Goal: Task Accomplishment & Management: Use online tool/utility

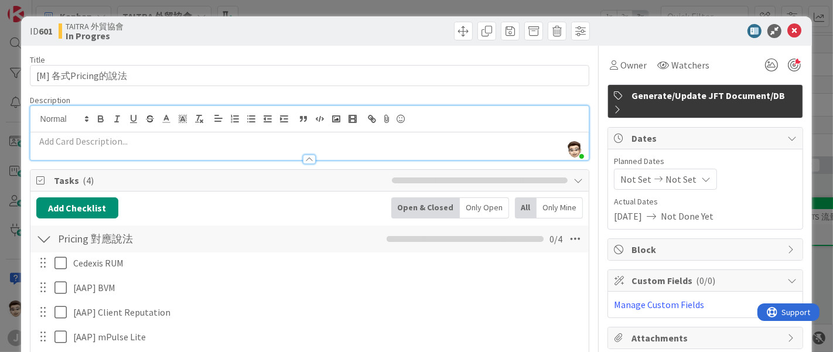
scroll to position [118, 0]
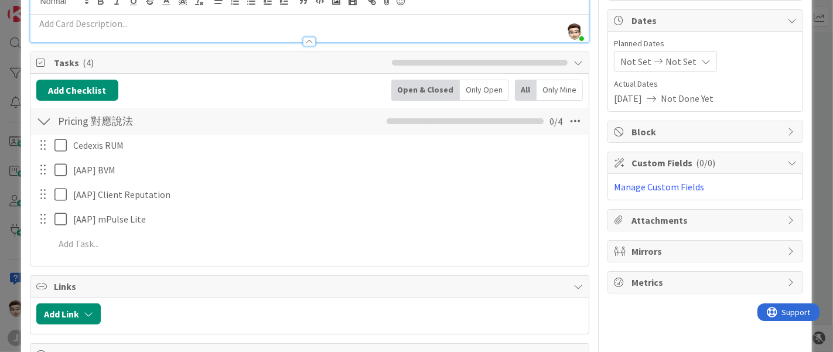
click at [0, 199] on div "ID 601 TAITRA 外貿協會 In Progres Title 16 / 128 [M] 各式Pricing的說法 Description [PERS…" at bounding box center [416, 176] width 833 height 352
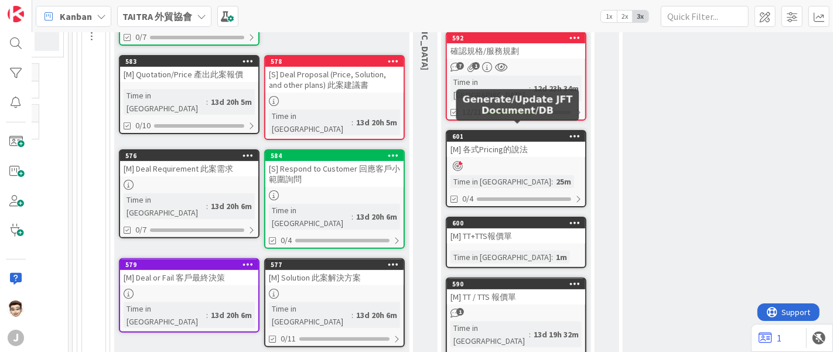
scroll to position [237, 152]
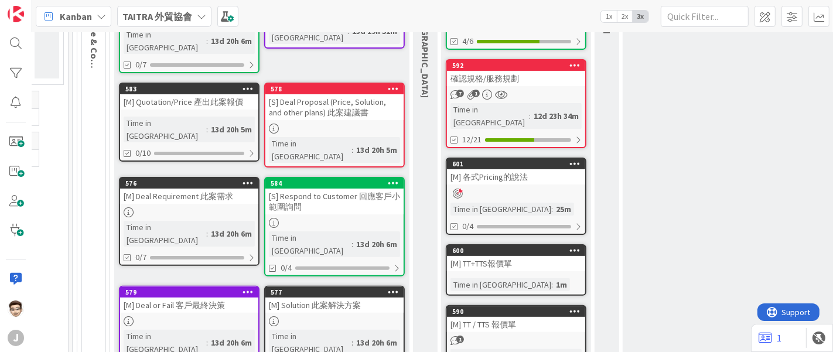
click at [530, 77] on div "確認規格/服務規劃" at bounding box center [516, 78] width 138 height 15
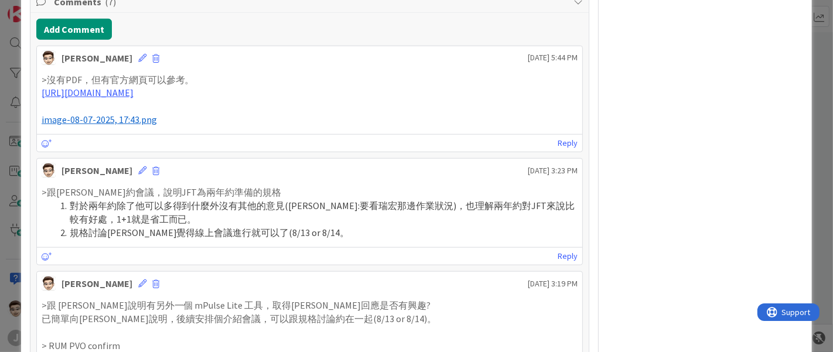
scroll to position [1106, 0]
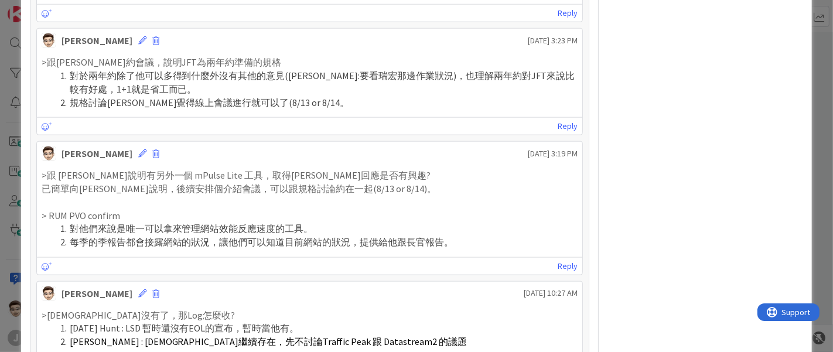
type textarea "x"
drag, startPoint x: 144, startPoint y: 170, endPoint x: 197, endPoint y: 170, distance: 53.3
click at [197, 170] on p ">跟 [PERSON_NAME]說明有另外一個 mPulse Lite 工具，取得[PERSON_NAME]回應是否有興趣?" at bounding box center [310, 175] width 537 height 13
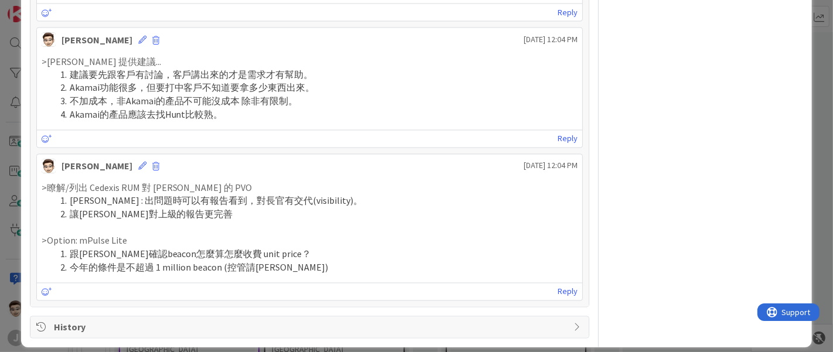
scroll to position [1802, 0]
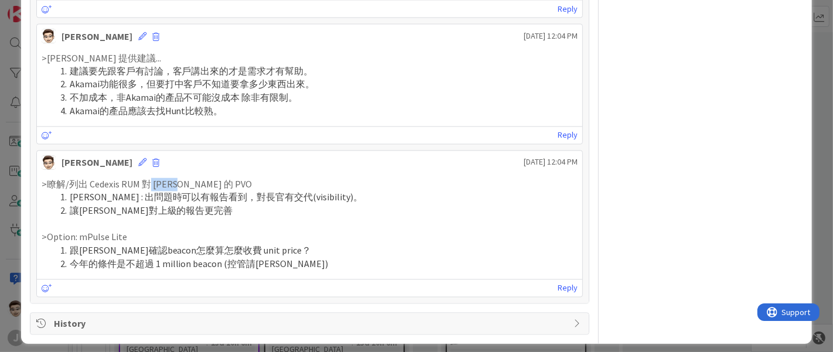
drag, startPoint x: 147, startPoint y: 178, endPoint x: 172, endPoint y: 176, distance: 25.2
click at [172, 178] on p ">瞭解/列出 Cedexis RUM 對 [PERSON_NAME] 的 PVO" at bounding box center [310, 184] width 537 height 13
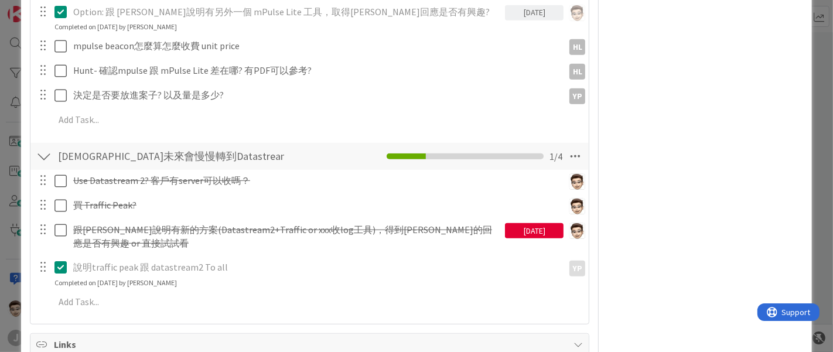
scroll to position [435, 0]
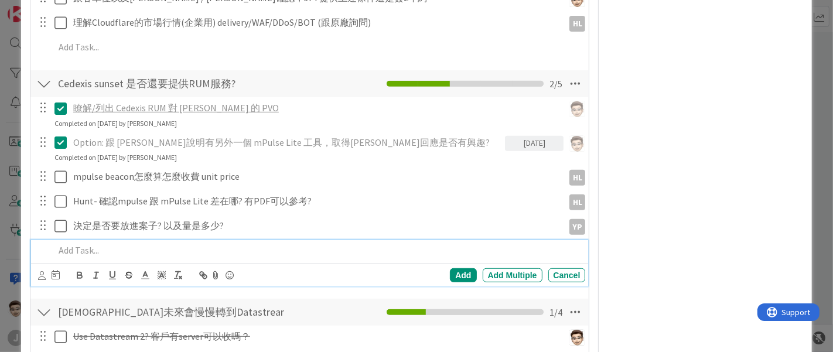
click at [90, 251] on p at bounding box center [317, 250] width 527 height 13
click at [457, 274] on div "Add" at bounding box center [463, 275] width 26 height 14
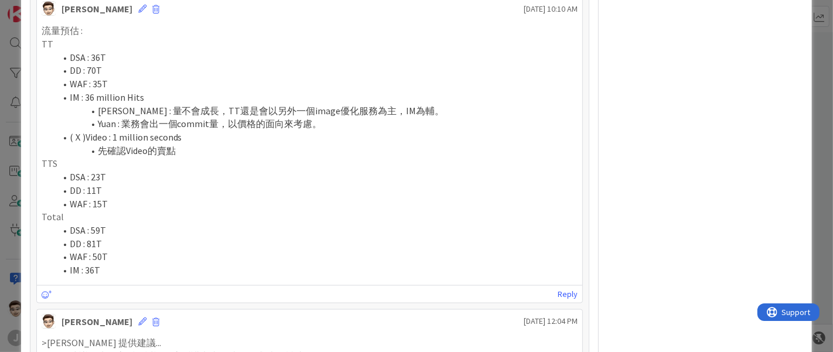
scroll to position [1802, 0]
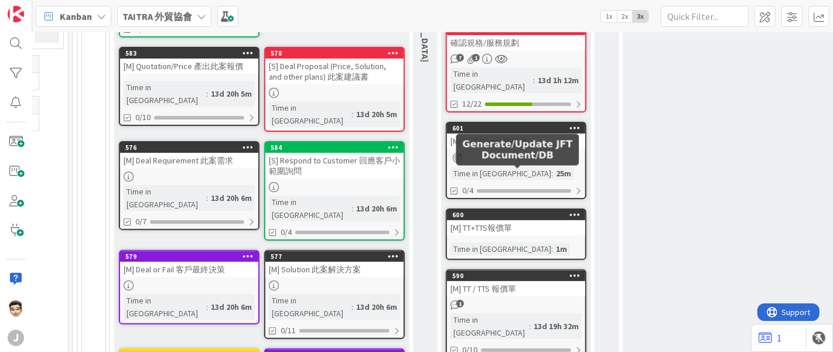
scroll to position [302, 152]
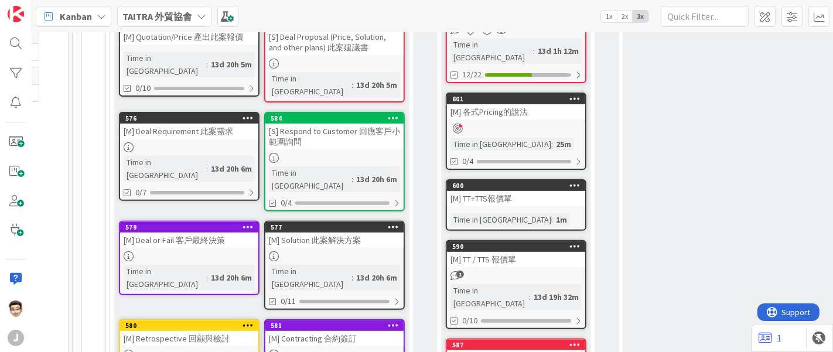
click at [523, 104] on div "[M] 各式Pricing的說法" at bounding box center [516, 111] width 138 height 15
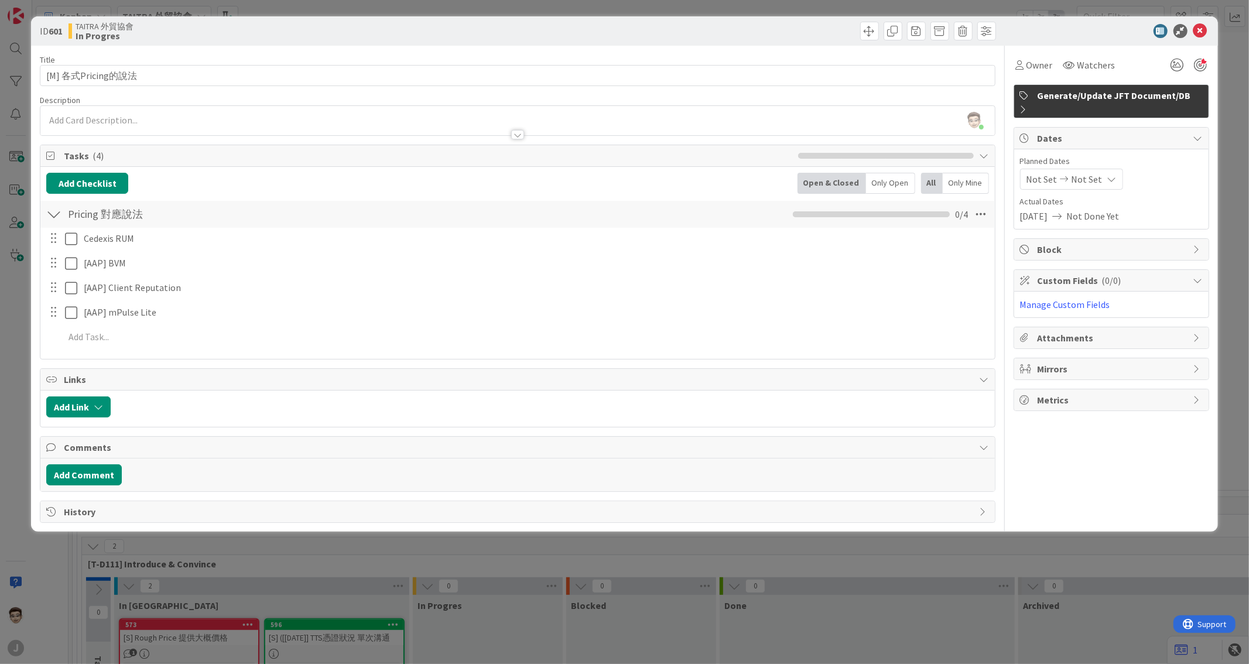
scroll to position [302, 151]
click at [16, 148] on div "ID 601 TAITRA 外貿協會 In Progres Title 16 / 128 [M] 各式Pricing的說法 Description [PERS…" at bounding box center [624, 332] width 1249 height 664
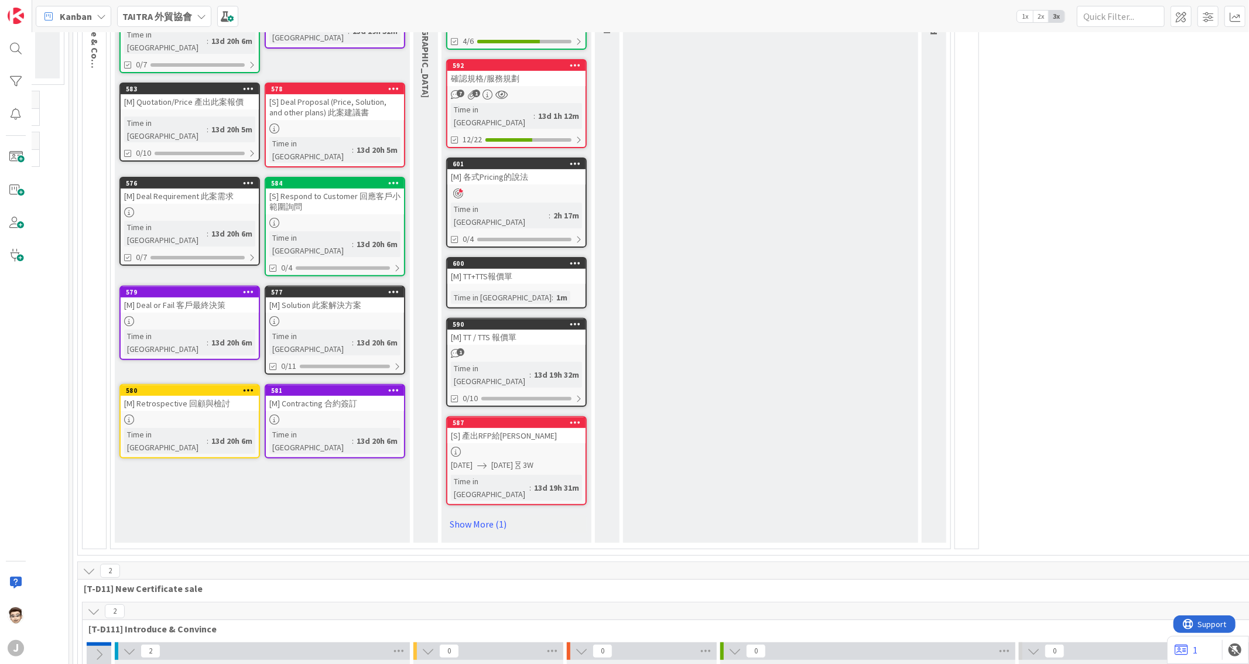
click at [517, 351] on div "[S] 產出RFP給[PERSON_NAME]" at bounding box center [517, 435] width 138 height 15
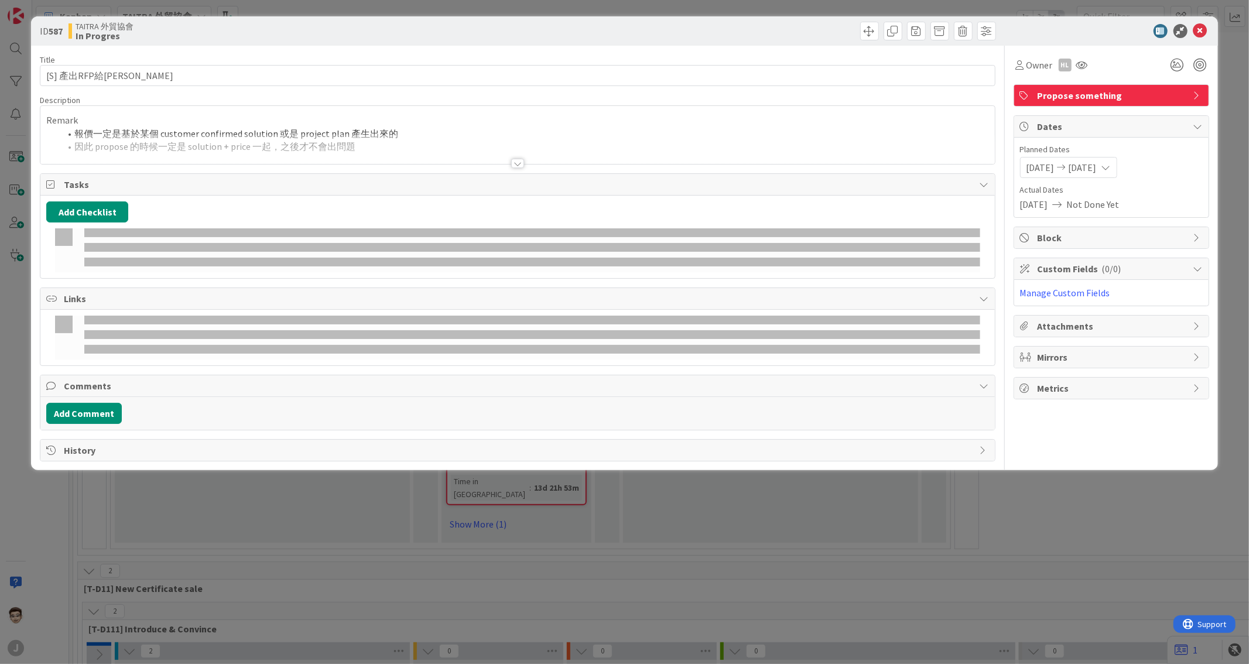
type textarea "x"
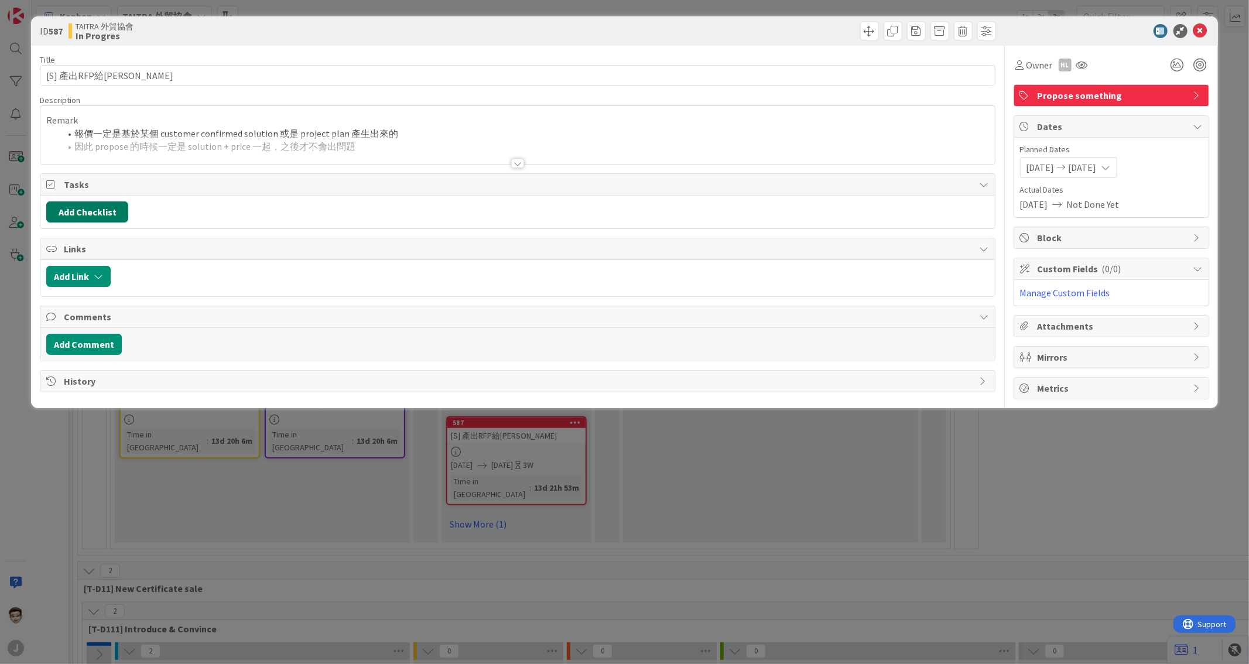
click at [114, 212] on button "Add Checklist" at bounding box center [87, 211] width 82 height 21
type input "ˇ"
type input "Action item"
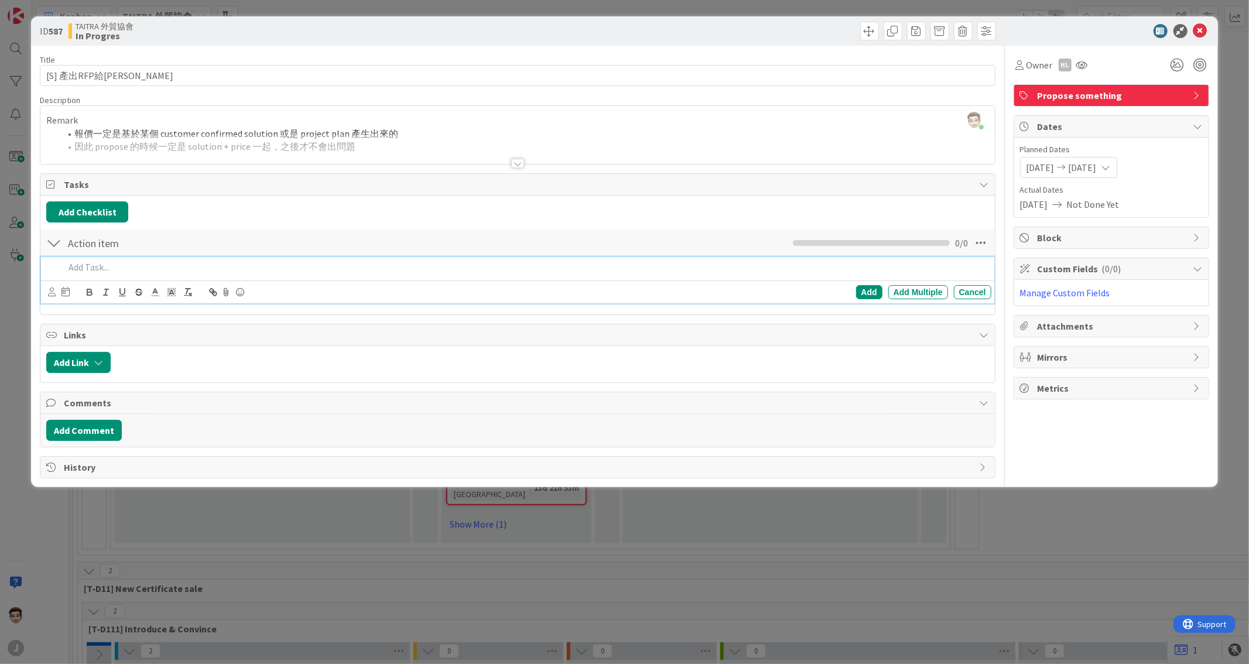
click at [257, 276] on div at bounding box center [525, 267] width 931 height 21
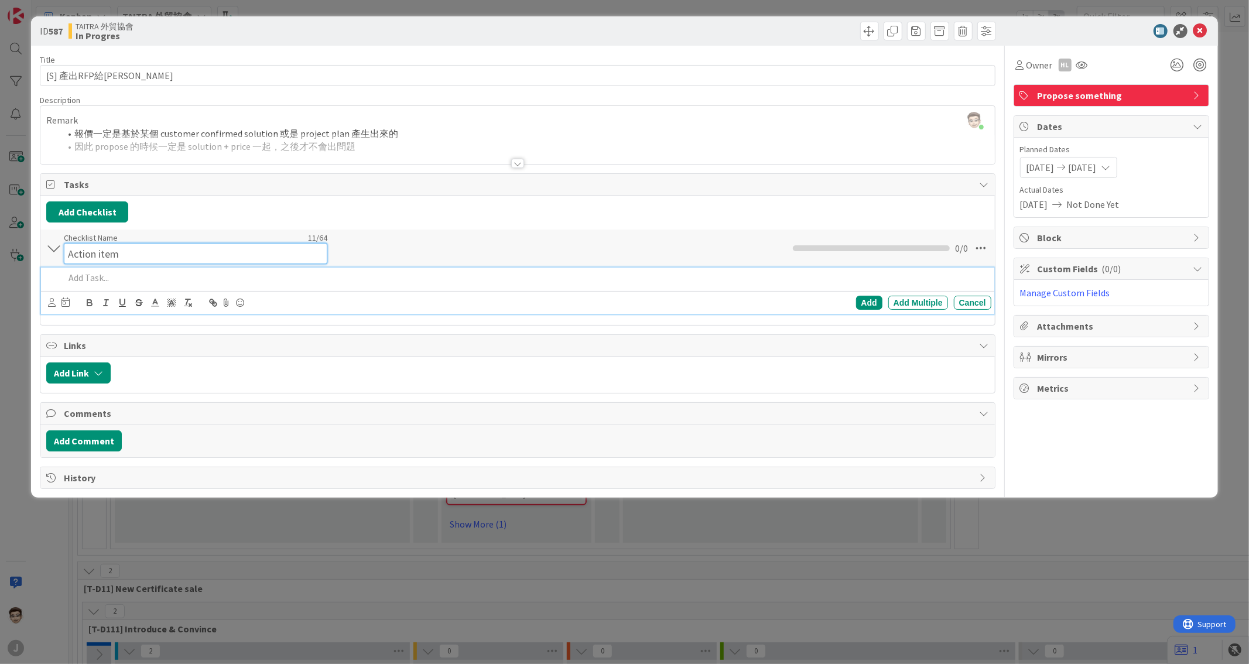
click at [214, 246] on input "Action item" at bounding box center [196, 253] width 264 height 21
type textarea "x"
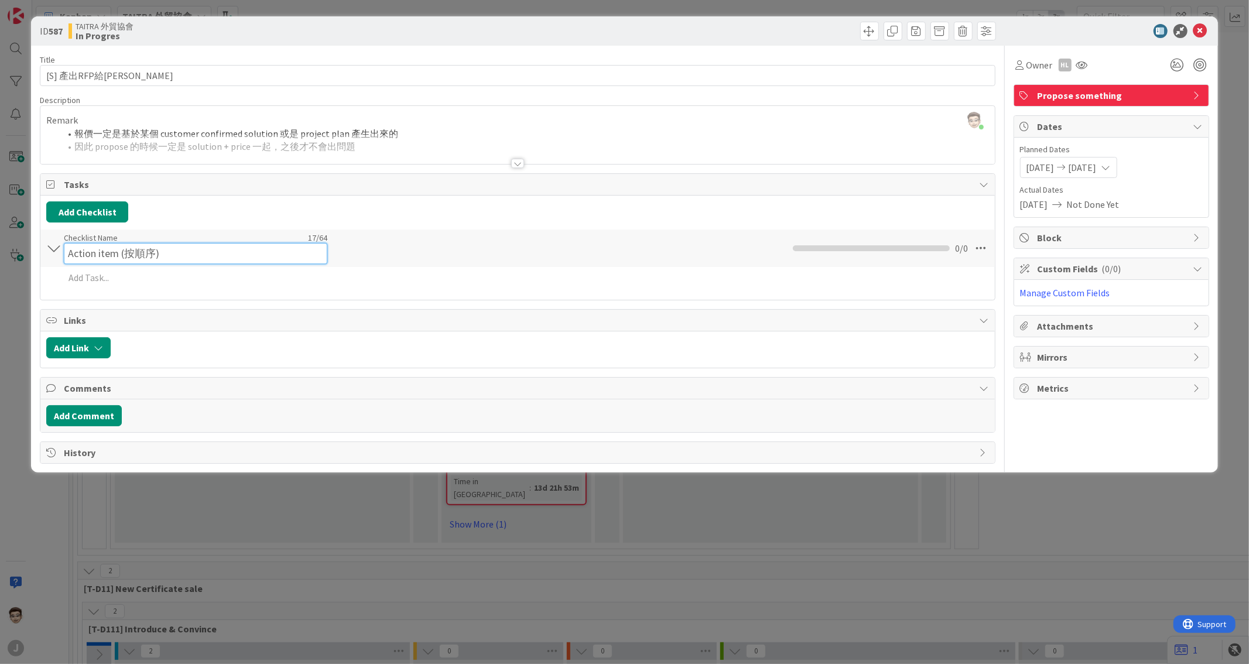
type input "Action item (按順序)"
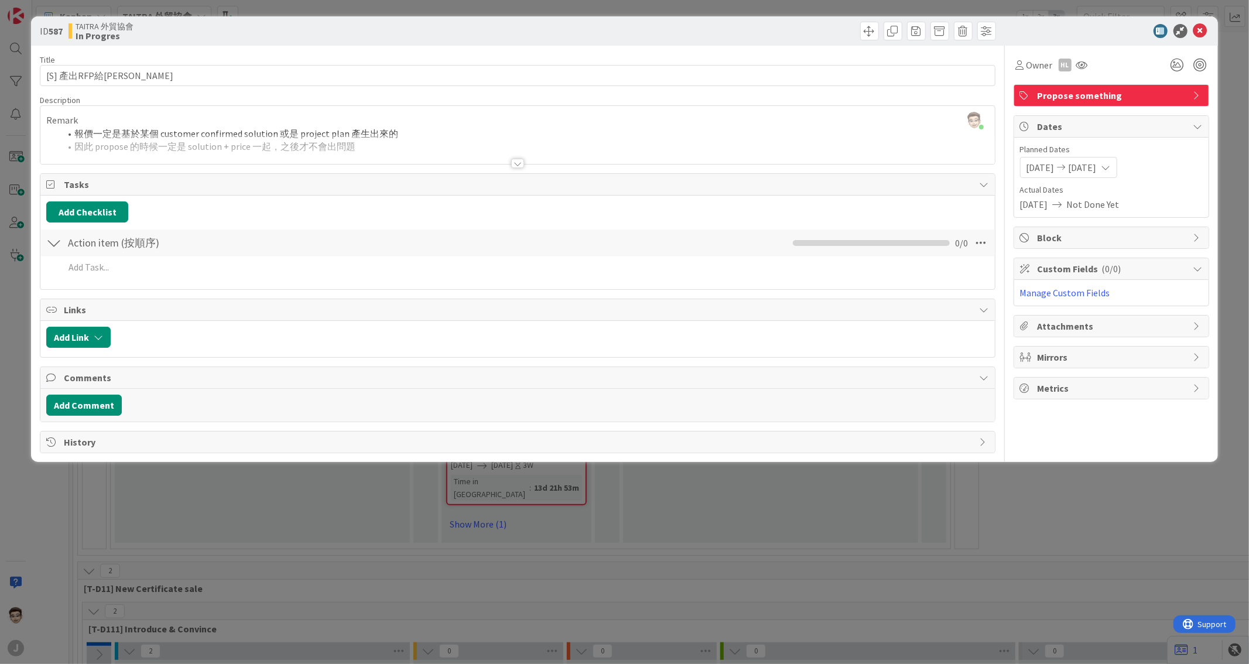
type textarea "x"
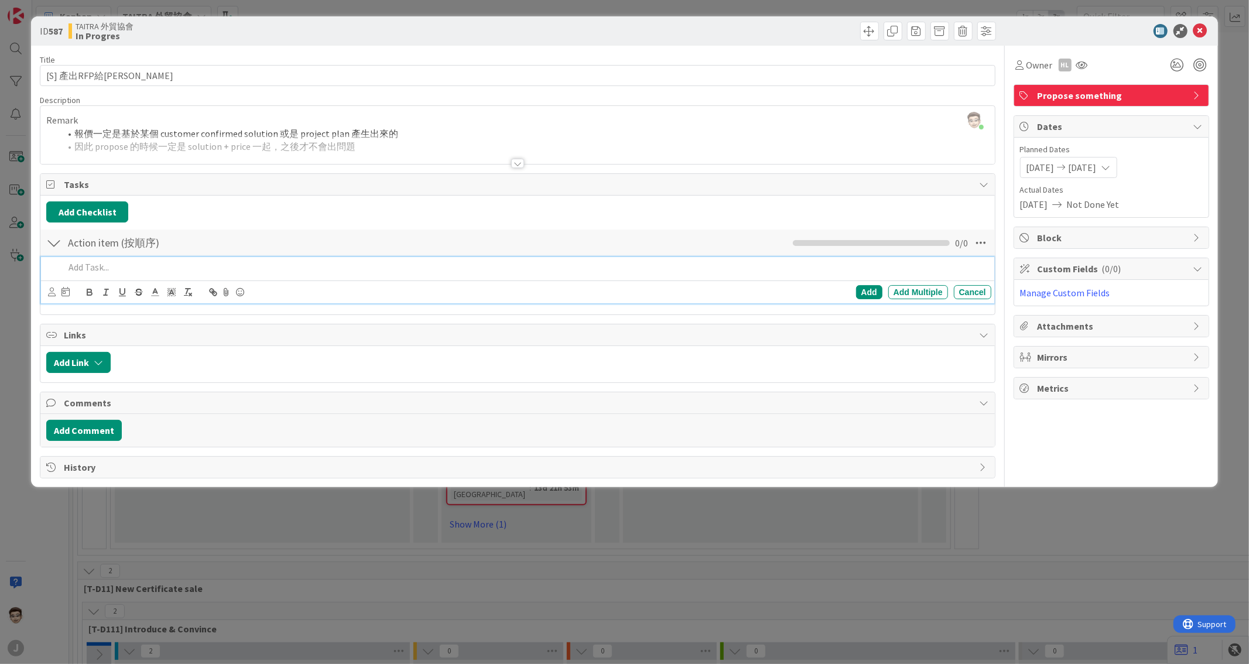
click at [248, 273] on p at bounding box center [525, 267] width 922 height 13
paste div
click at [561, 317] on div "Title 12 / 128 [S] 產出RFP給[PERSON_NAME] Description [PERSON_NAME] just joined Re…" at bounding box center [517, 262] width 955 height 433
click at [794, 268] on p "業務提供報價單 / Pricing model(internal and External) 給 [PERSON_NAME]" at bounding box center [525, 267] width 922 height 13
click at [832, 285] on div "Add" at bounding box center [869, 292] width 26 height 14
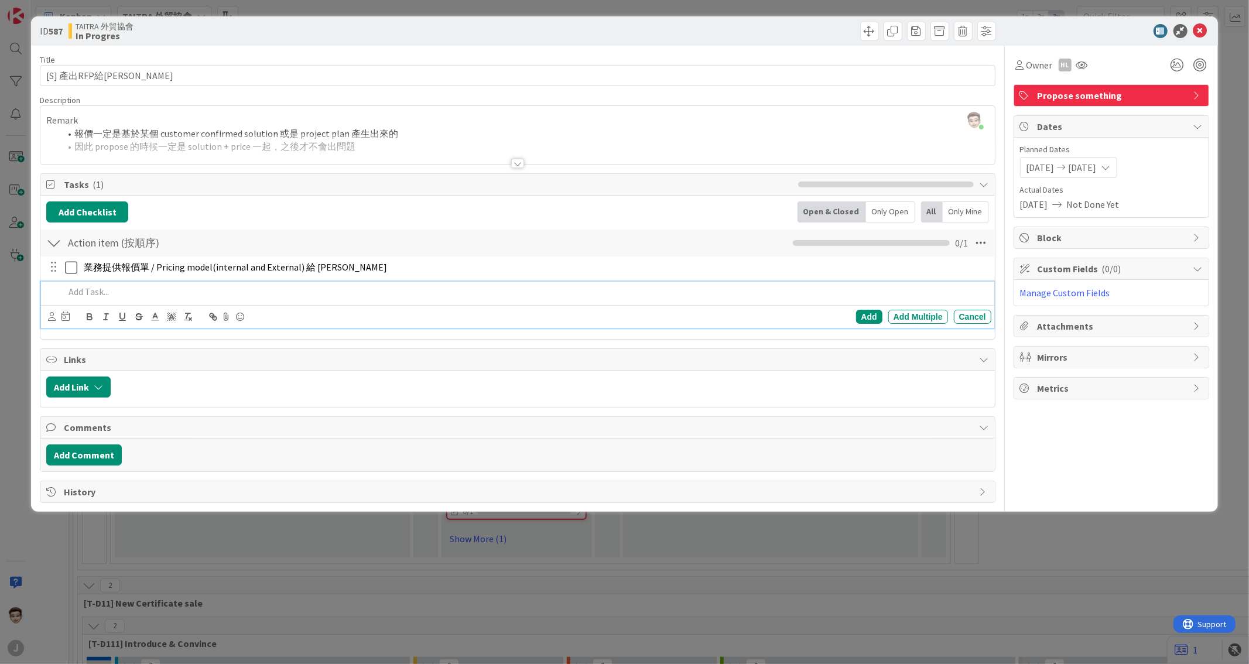
click at [220, 296] on p at bounding box center [525, 291] width 922 height 13
click at [185, 279] on div "業務提供報價單 / Pricing model(internal and External) 給 [PERSON_NAME] Update Cancel Ad…" at bounding box center [517, 295] width 942 height 76
click at [185, 288] on p at bounding box center [525, 291] width 922 height 13
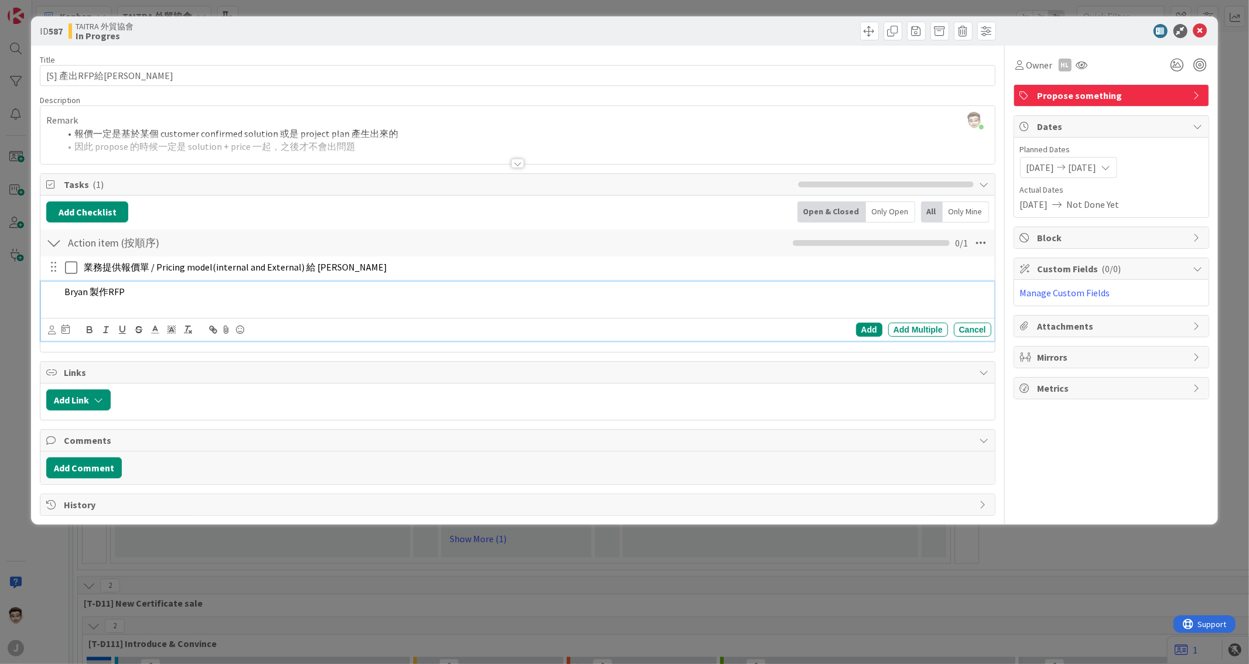
click at [103, 294] on span "Bryan 製作RFP" at bounding box center [94, 292] width 60 height 12
click at [106, 288] on span "Bryan 製作RFP" at bounding box center [94, 292] width 60 height 12
click at [65, 291] on span "Bryan 製作 RFP" at bounding box center [95, 292] width 62 height 12
click at [372, 351] on div "Links" at bounding box center [517, 373] width 954 height 22
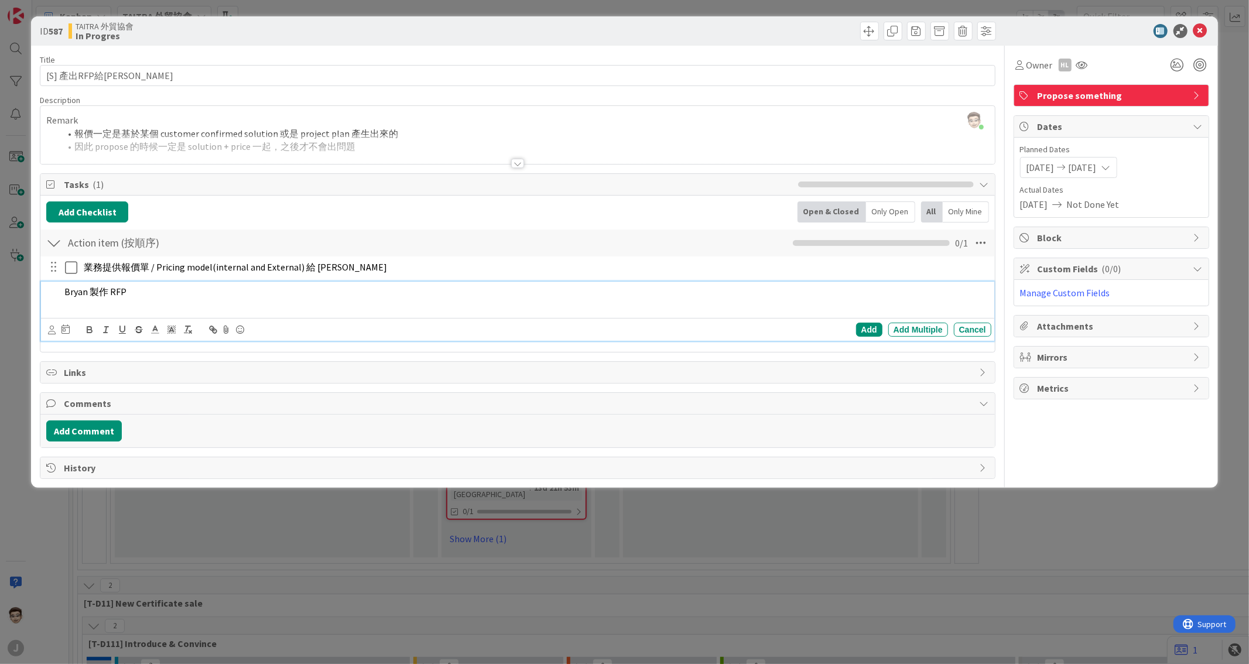
click at [539, 310] on p at bounding box center [525, 305] width 922 height 13
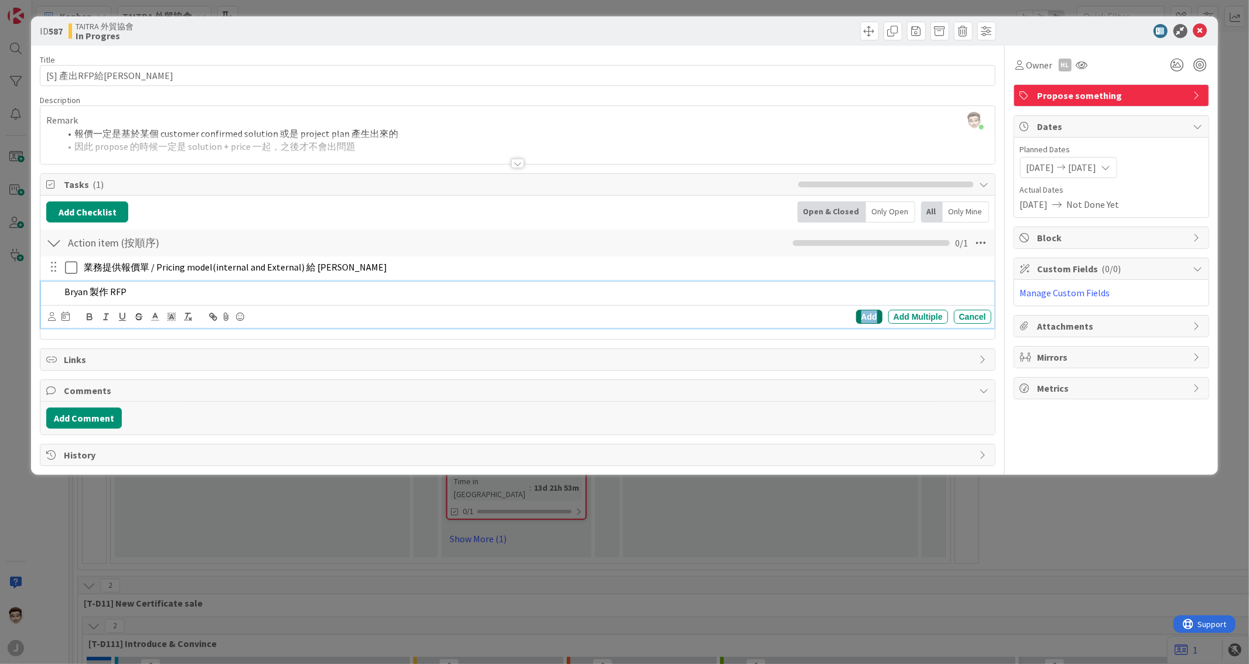
click at [832, 317] on div "Add" at bounding box center [869, 317] width 26 height 14
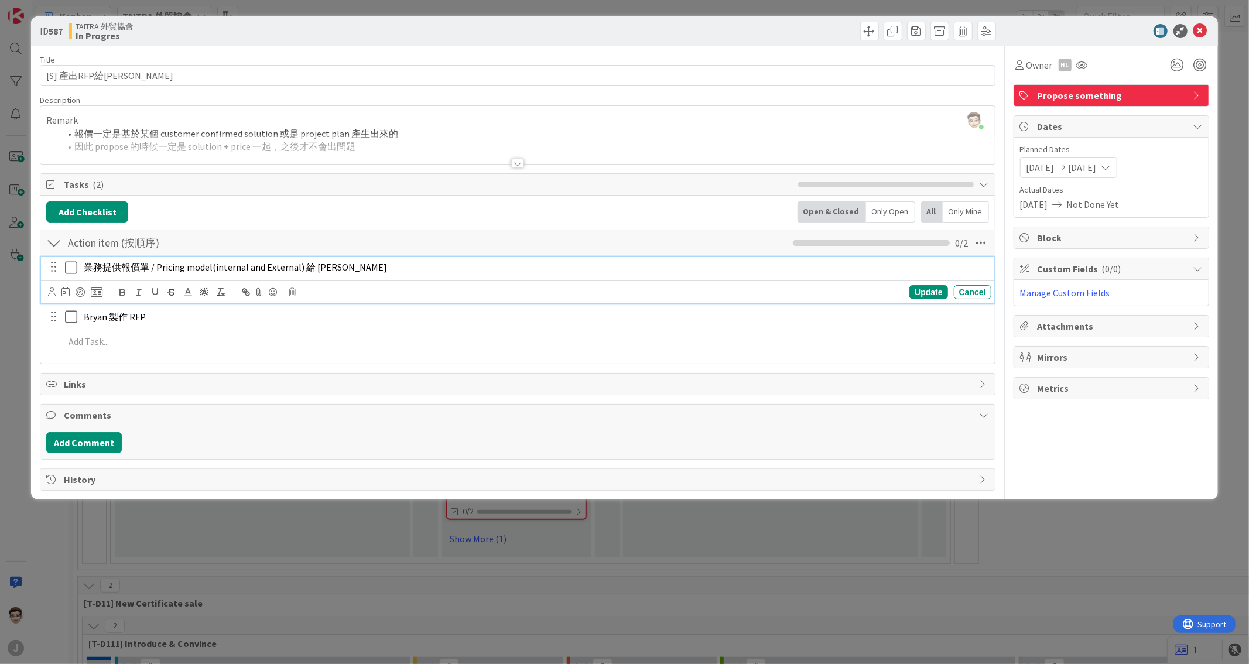
click at [159, 271] on span "業務提供報價單 / Pricing model(internal and External) 給 [PERSON_NAME]" at bounding box center [235, 267] width 303 height 12
click at [147, 271] on span "業務提供報價單 / Pricing model(internal and External) 給 [PERSON_NAME]" at bounding box center [235, 267] width 303 height 12
click at [339, 270] on p "業務提供報價單 / Pricing model(internal and External) 給 [PERSON_NAME]" at bounding box center [535, 267] width 903 height 13
click at [832, 292] on div "Update" at bounding box center [929, 292] width 38 height 14
click at [145, 287] on p "Bryan 製作 RFP" at bounding box center [535, 291] width 903 height 13
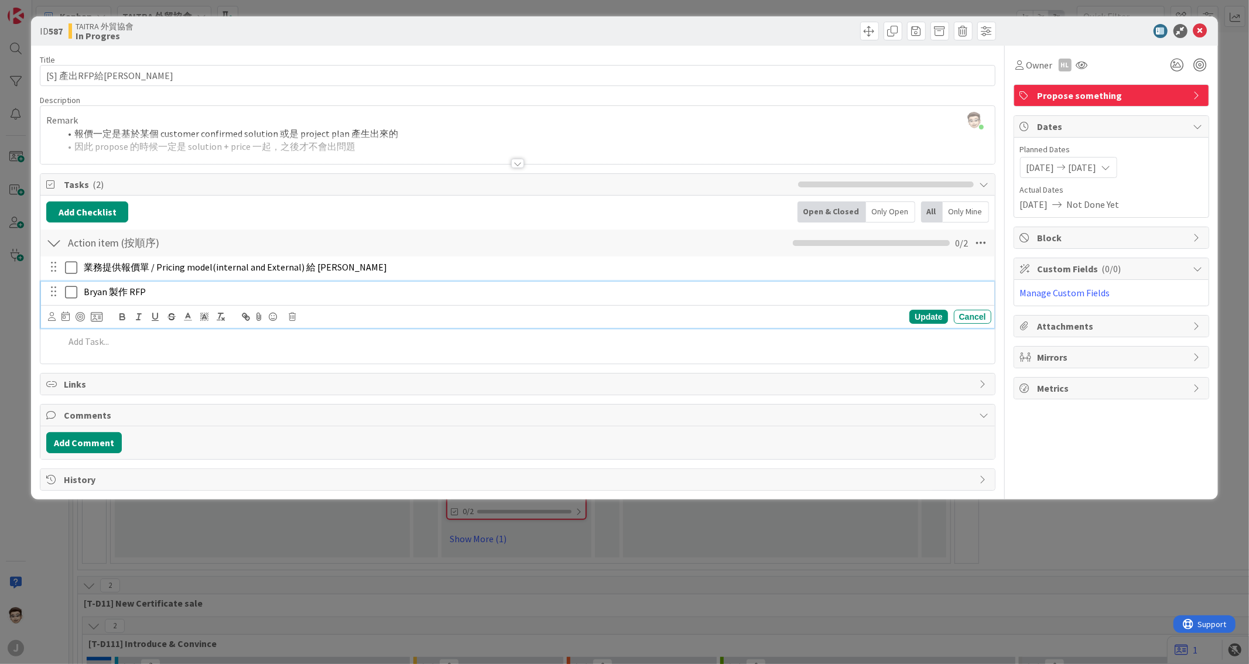
click at [80, 293] on div "Bryan 製作 RFP" at bounding box center [535, 292] width 913 height 21
click at [223, 293] on p "Bryan 製作 RFP" at bounding box center [535, 291] width 903 height 13
click at [832, 319] on div "Update" at bounding box center [929, 317] width 38 height 14
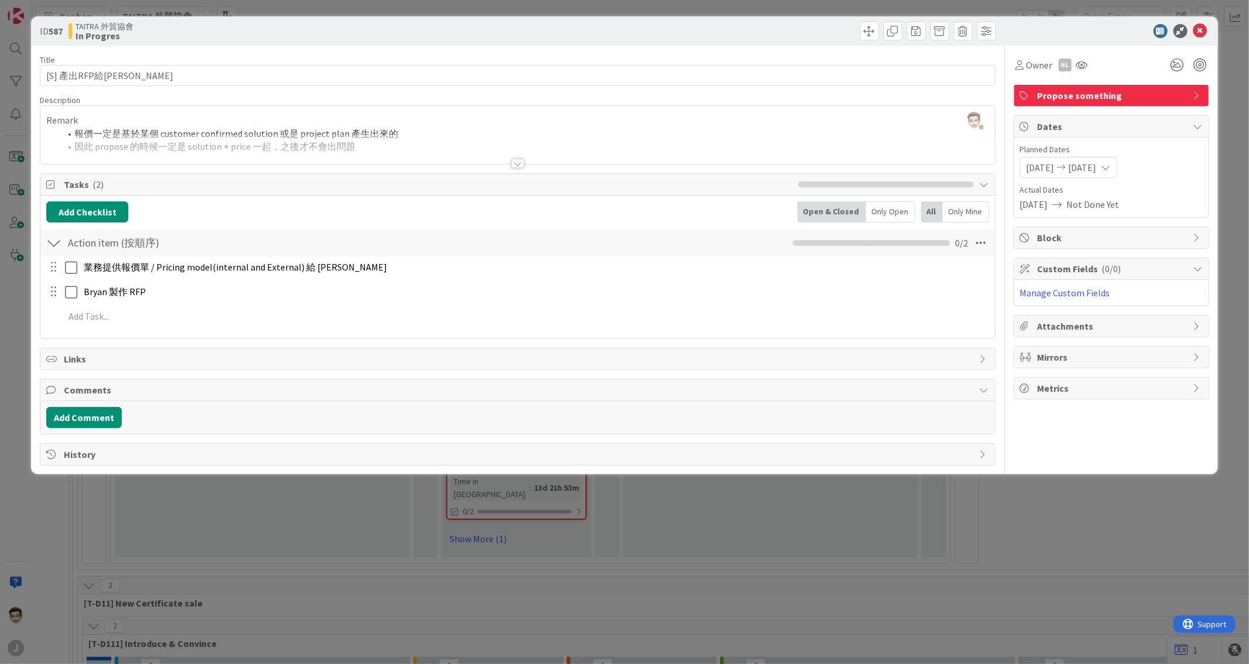
click at [242, 336] on div "Add Checklist Back Open & Closed Only Open All Only Mine Action item (按順序) Chec…" at bounding box center [517, 267] width 954 height 143
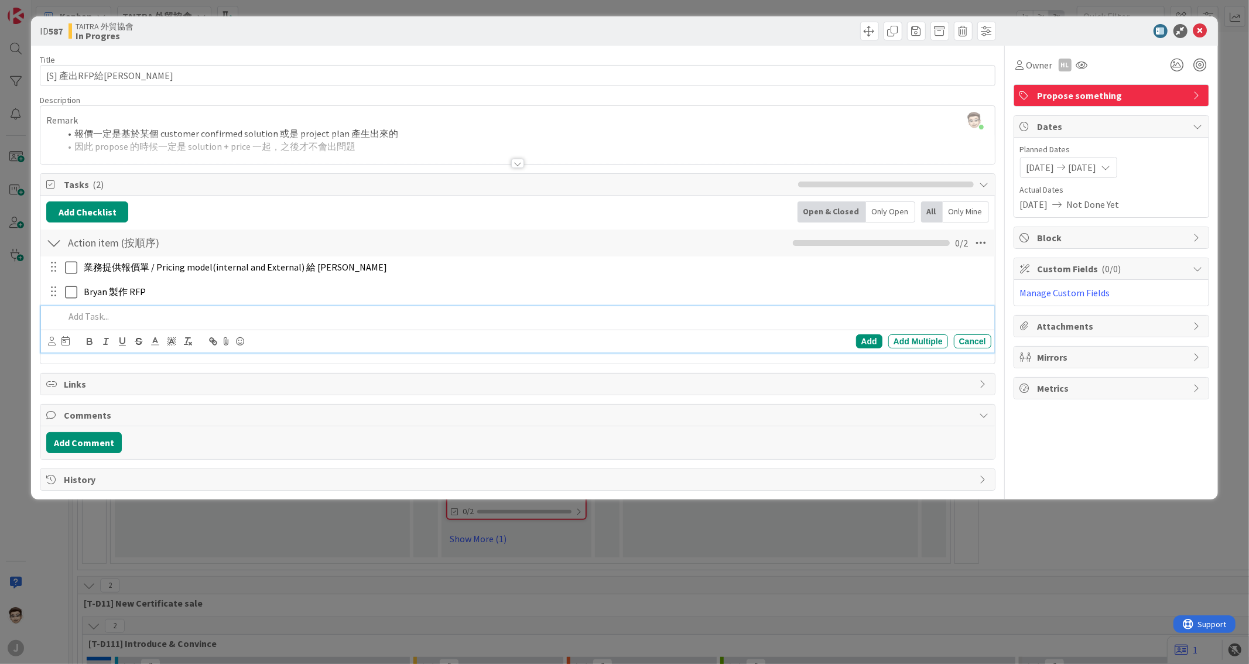
click at [253, 320] on p at bounding box center [525, 316] width 922 height 13
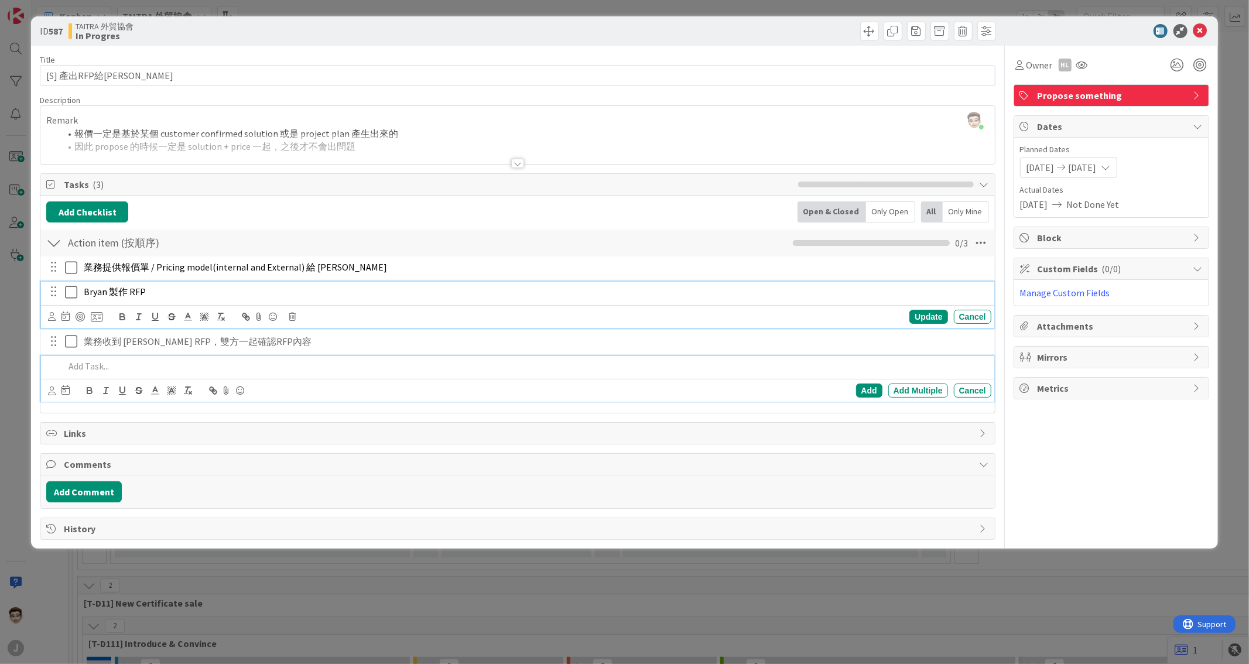
click at [157, 292] on p "Bryan 製作 RFP" at bounding box center [535, 291] width 903 height 13
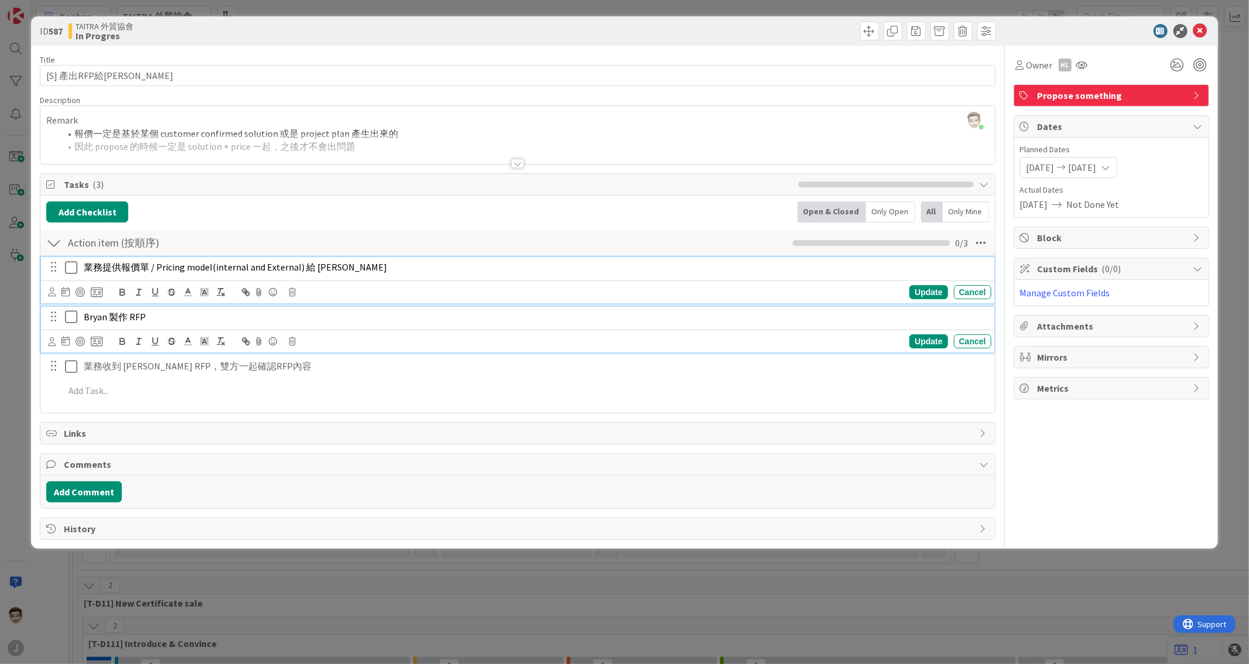
click at [203, 273] on span "業務提供報價單 / Pricing model(internal and External) 給 [PERSON_NAME]" at bounding box center [235, 267] width 303 height 12
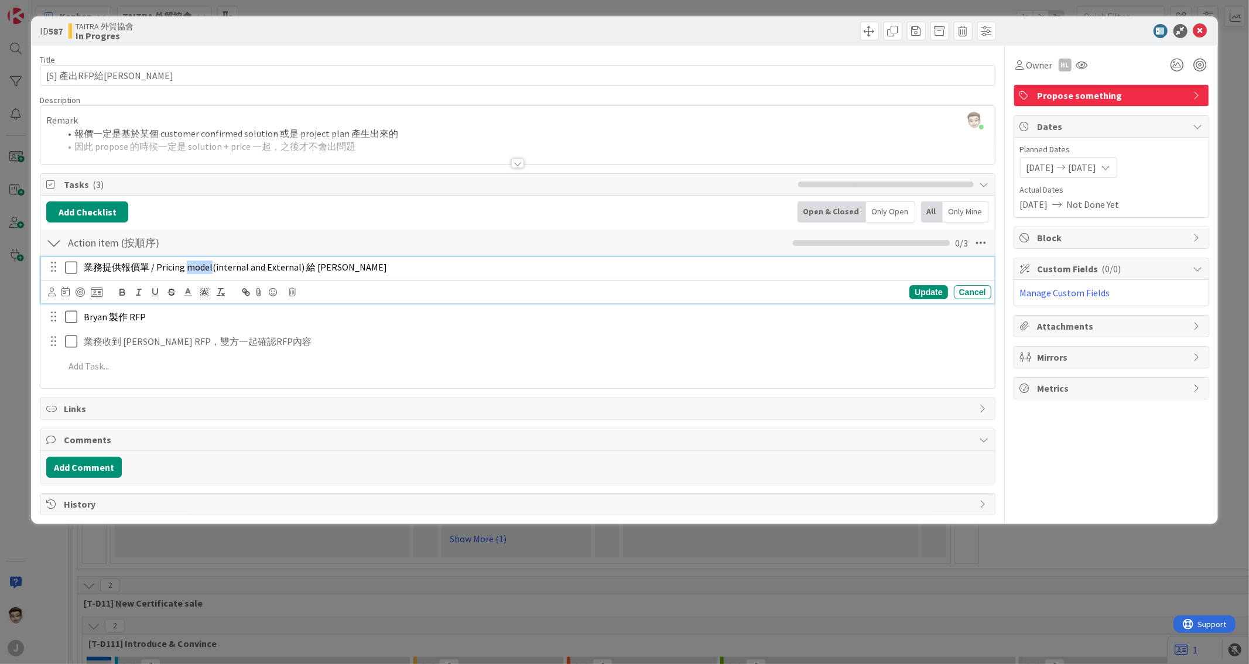
click at [203, 273] on span "業務提供報價單 / Pricing model(internal and External) 給 [PERSON_NAME]" at bounding box center [235, 267] width 303 height 12
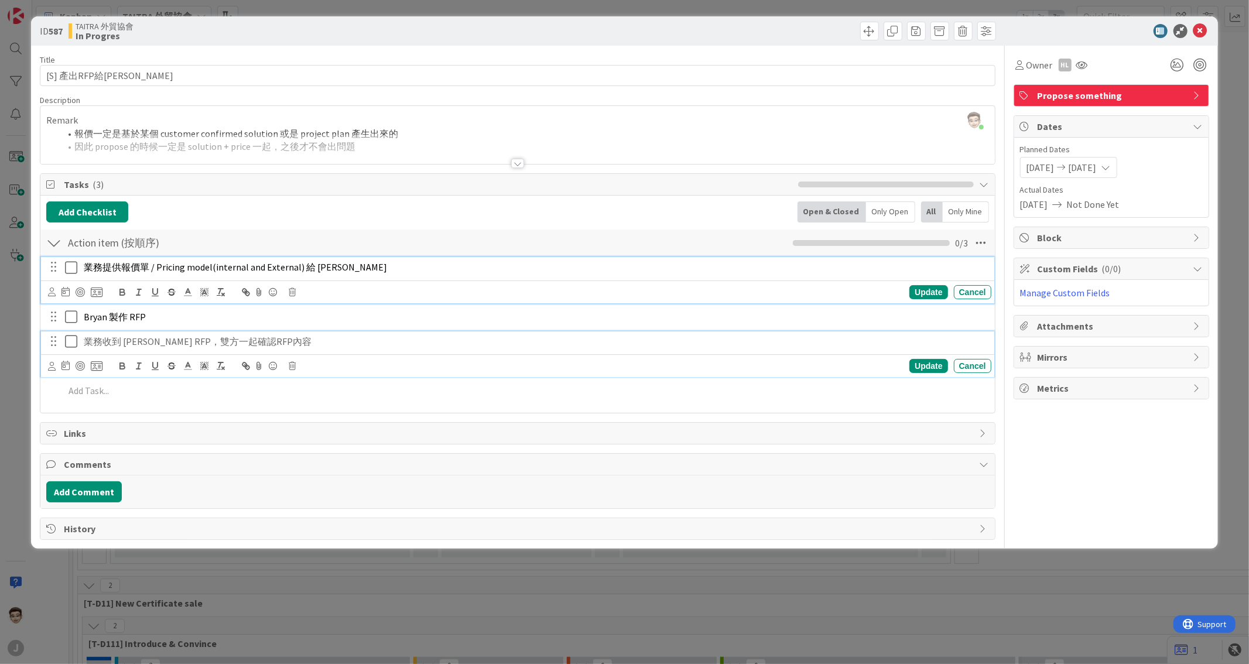
click at [158, 351] on div "業務收到 [PERSON_NAME] RFP，雙方一起確認RFP內容" at bounding box center [535, 342] width 913 height 21
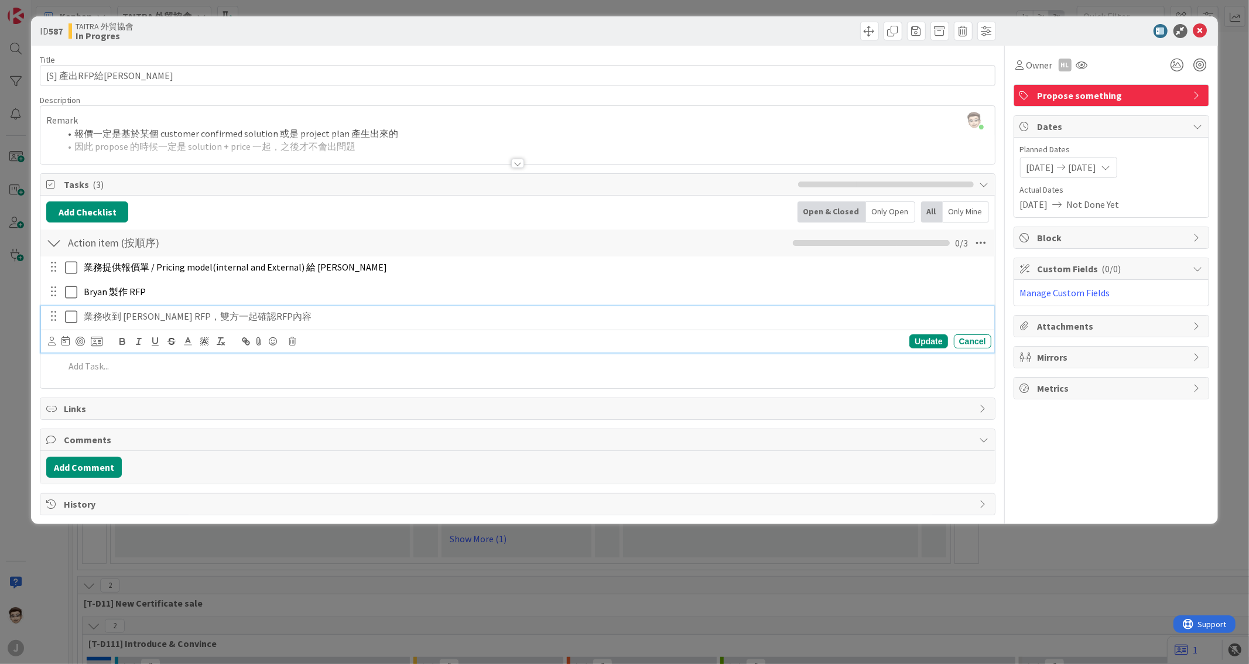
click at [156, 351] on div "Update Cancel" at bounding box center [517, 341] width 953 height 23
click at [832, 344] on div "Update" at bounding box center [929, 341] width 38 height 14
click at [156, 293] on p "Bryan 製作 RFP" at bounding box center [535, 291] width 903 height 13
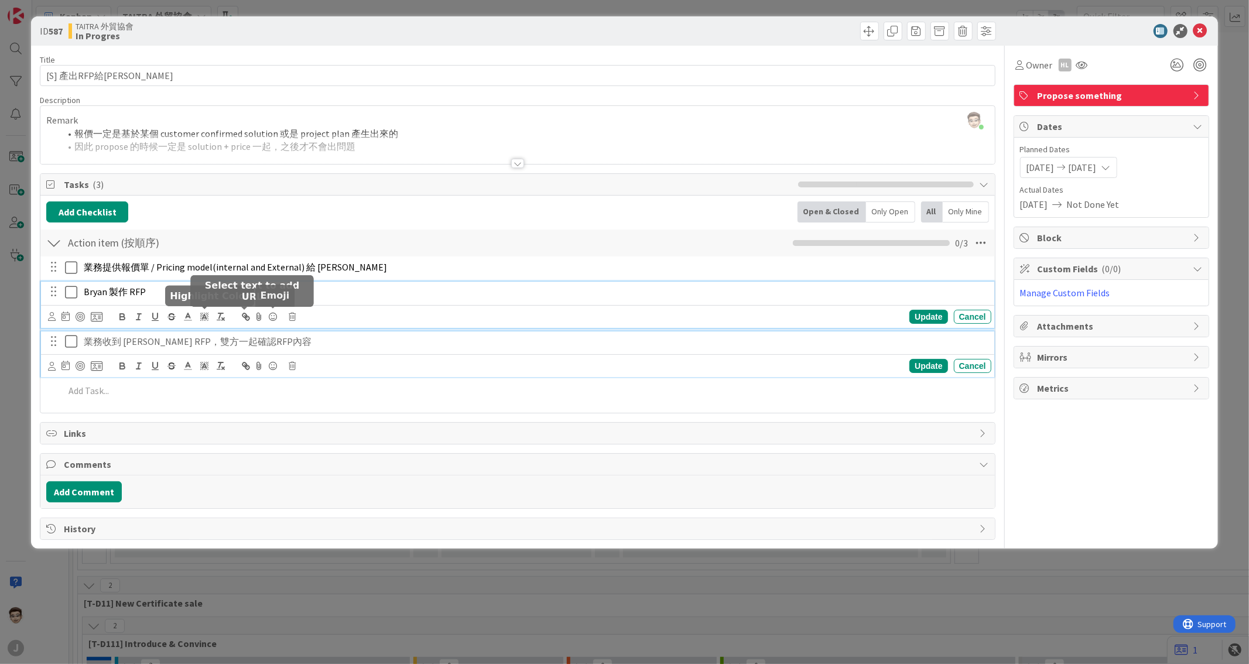
click at [307, 336] on p "業務收到 [PERSON_NAME] RFP，雙方一起確認RFP內容" at bounding box center [535, 341] width 903 height 13
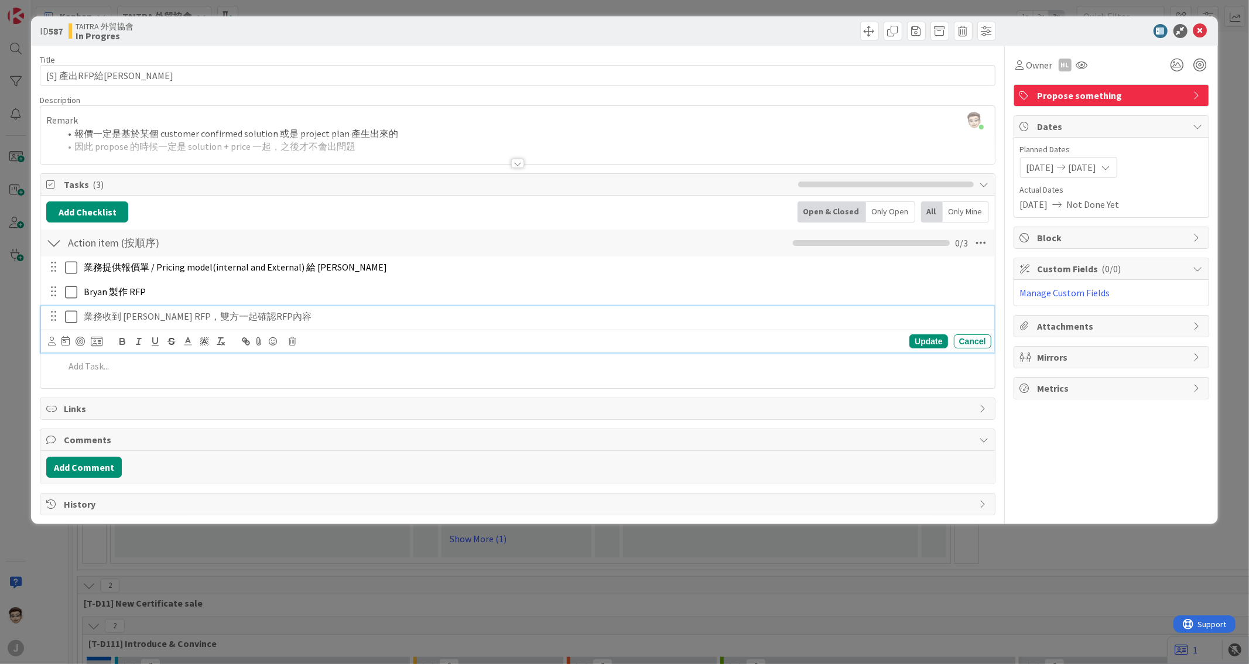
click at [144, 315] on p "業務收到 [PERSON_NAME] RFP，雙方一起確認RFP內容" at bounding box center [535, 316] width 903 height 13
click at [832, 340] on div "Update" at bounding box center [929, 341] width 38 height 14
click at [201, 299] on div "Bryan 製作 RFP" at bounding box center [535, 292] width 913 height 21
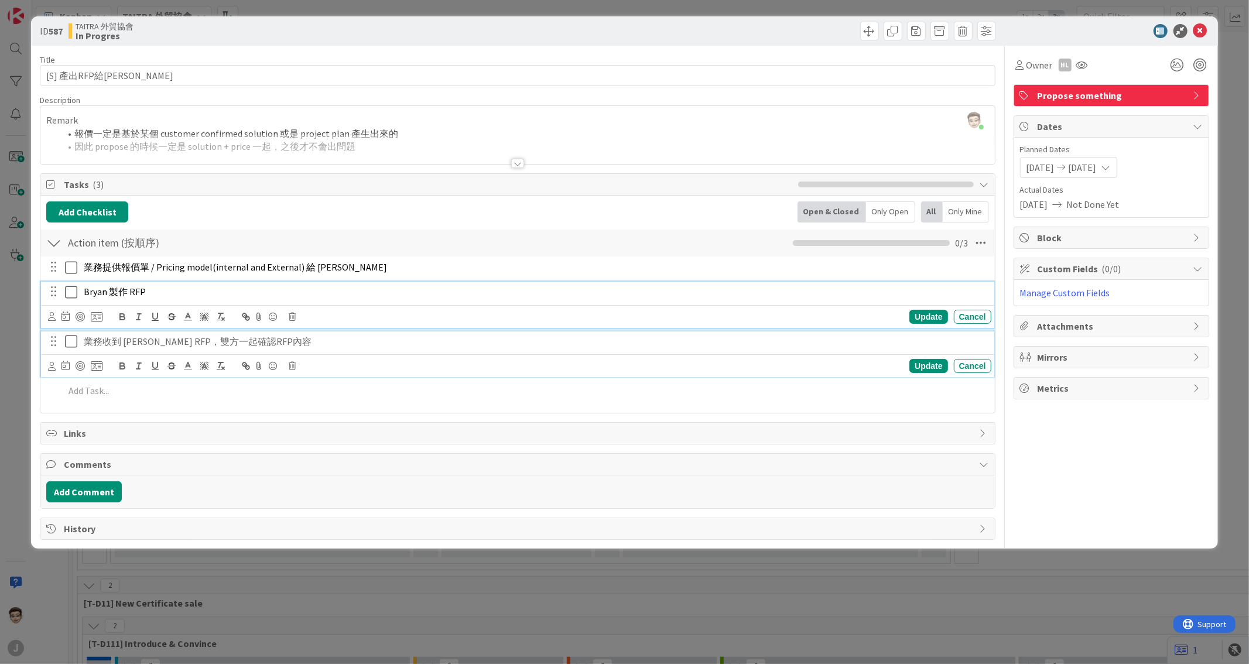
click at [196, 337] on p "業務收到 [PERSON_NAME] RFP，雙方一起確認RFP內容" at bounding box center [535, 341] width 903 height 13
click at [209, 298] on p "Bryan 製作 RFP" at bounding box center [535, 291] width 903 height 13
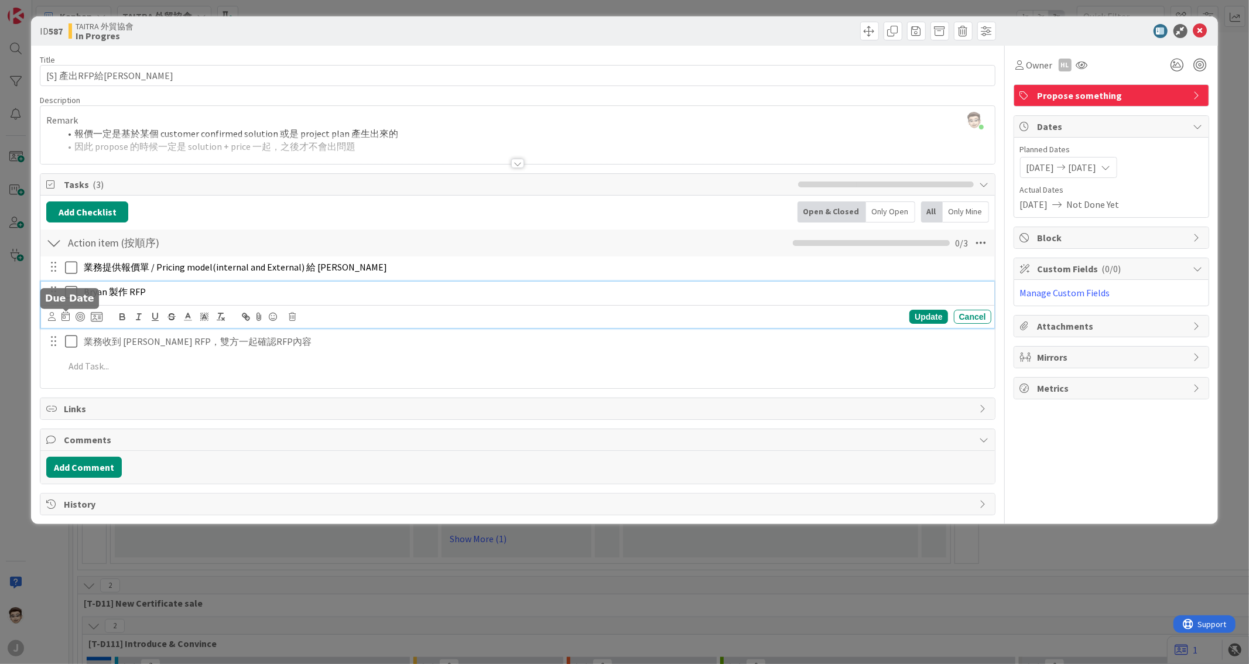
click at [64, 318] on icon at bounding box center [66, 316] width 8 height 9
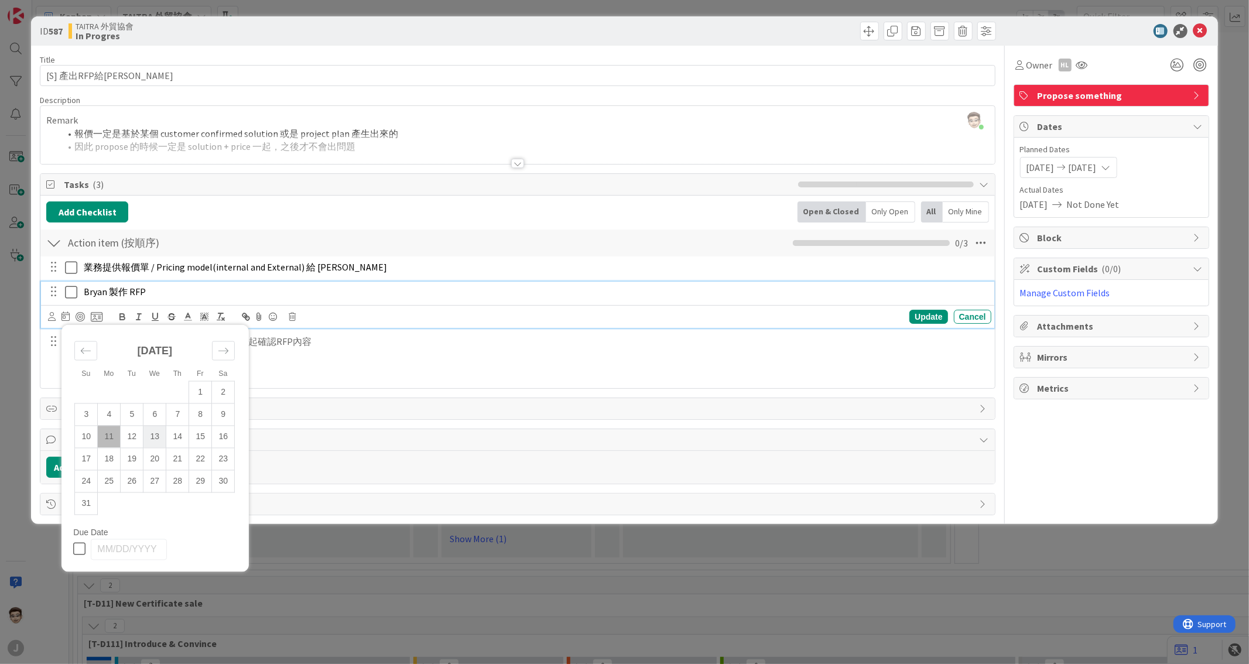
click at [154, 351] on td "13" at bounding box center [155, 437] width 23 height 22
type textarea "x"
type input "[DATE]"
click at [832, 319] on div "Update" at bounding box center [929, 317] width 38 height 14
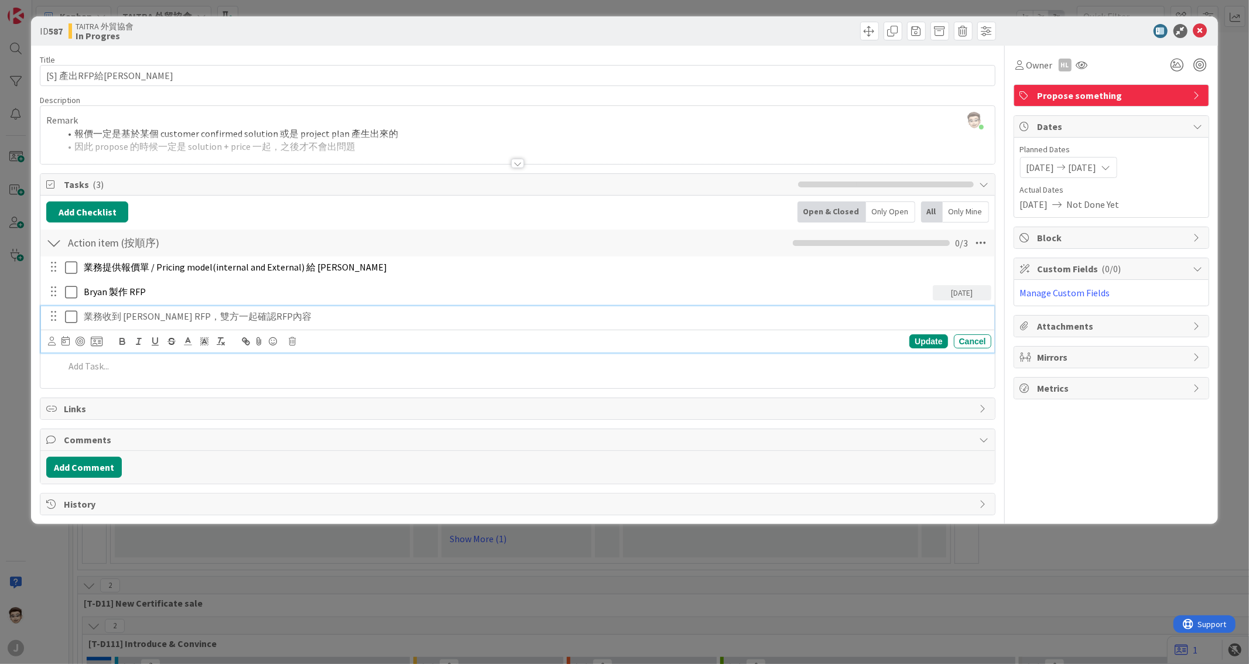
click at [272, 326] on div "業務收到 [PERSON_NAME] RFP，雙方一起確認RFP內容" at bounding box center [535, 316] width 913 height 21
click at [66, 343] on icon at bounding box center [66, 340] width 8 height 9
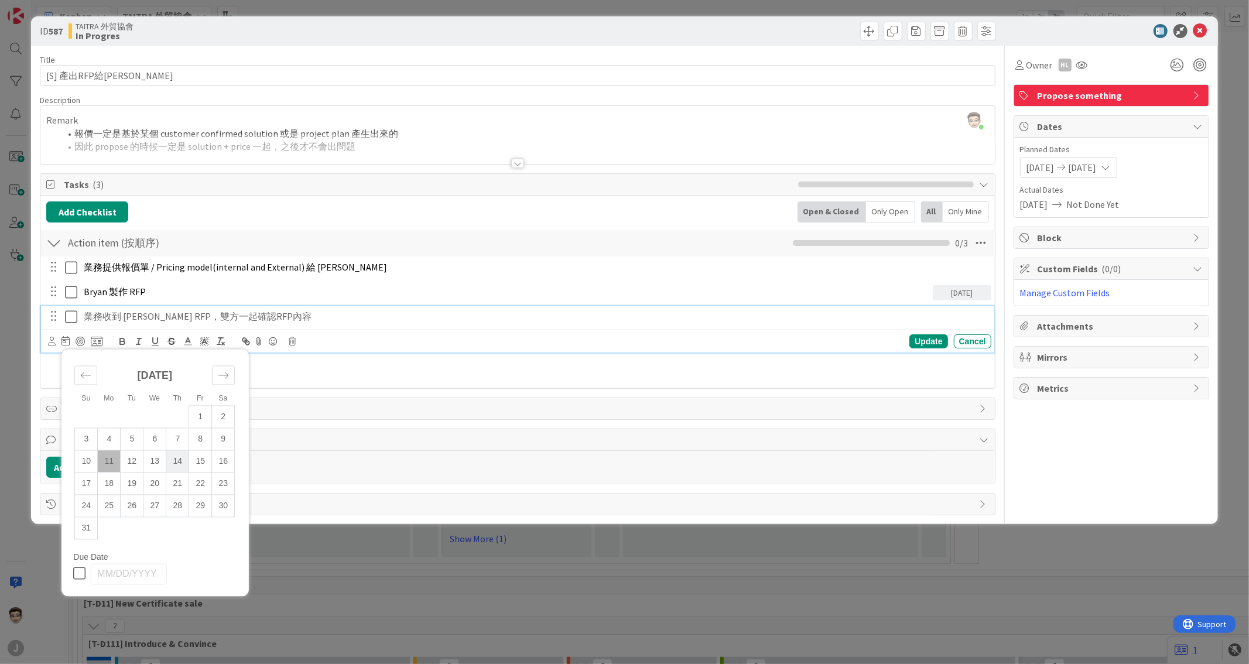
click at [183, 351] on td "14" at bounding box center [177, 461] width 23 height 22
type textarea "x"
type input "[DATE]"
click at [832, 346] on div "Update" at bounding box center [929, 341] width 38 height 14
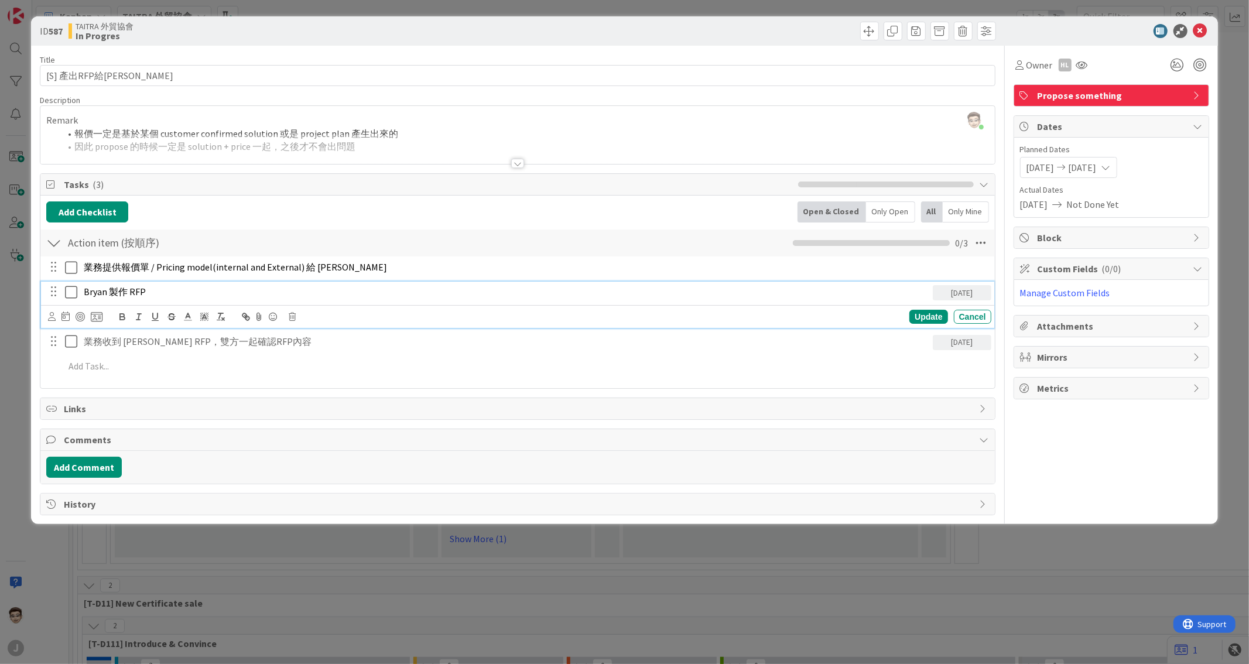
click at [116, 295] on span "Bryan 製作 RFP" at bounding box center [115, 292] width 62 height 12
click at [71, 317] on div "Su Mo Tu We Th Fr Sa [DATE] 1 2 3 4 5 6 7 8 9 10 11 12 13 14 15 16 17 18 19 20 …" at bounding box center [75, 317] width 54 height 14
click at [67, 317] on icon at bounding box center [66, 316] width 8 height 9
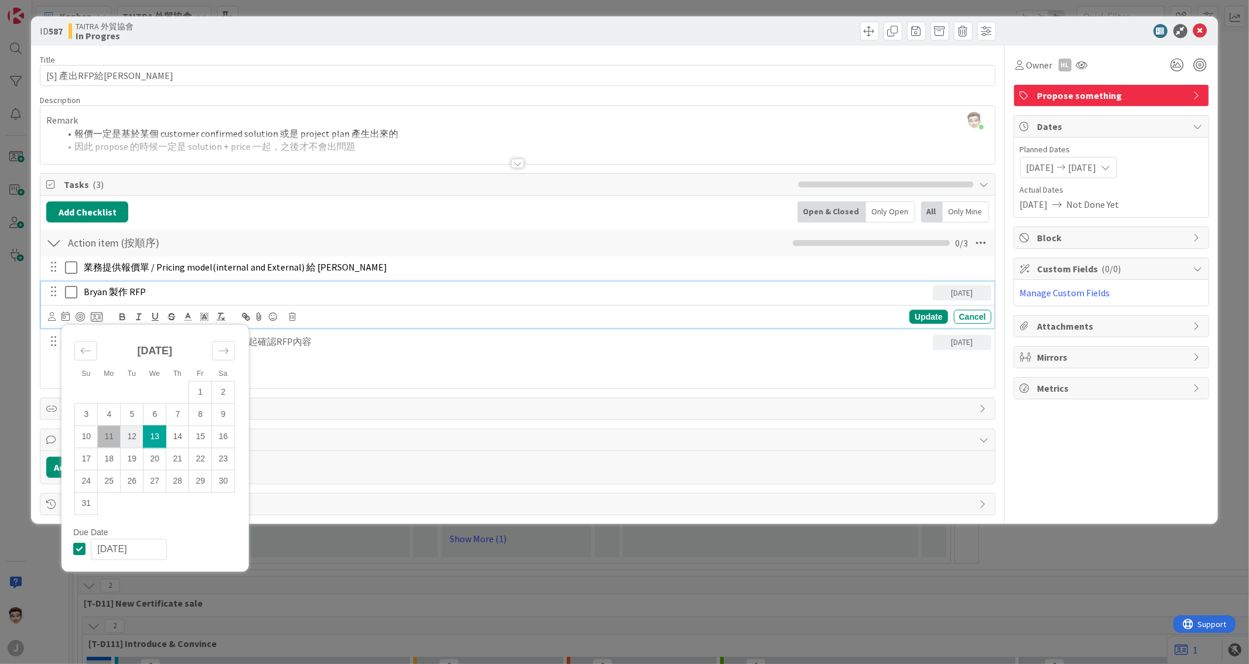
click at [130, 351] on td "12" at bounding box center [132, 437] width 23 height 22
type textarea "x"
type input "[DATE]"
click at [832, 317] on div "Update" at bounding box center [929, 317] width 38 height 14
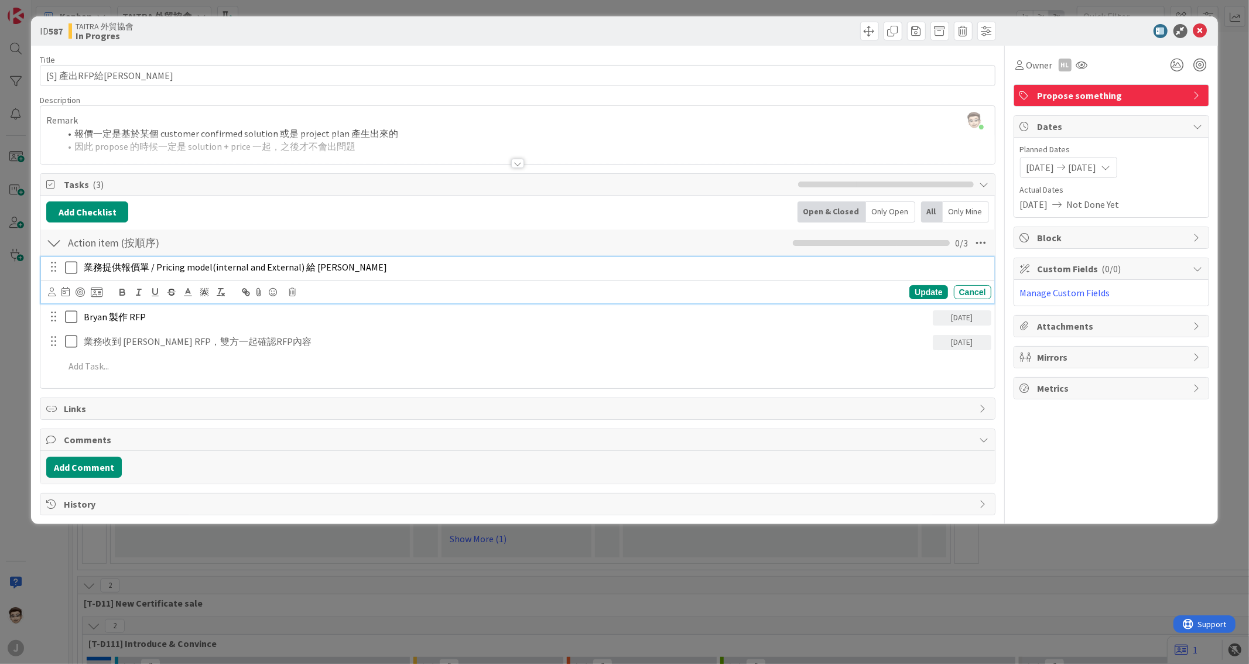
click at [224, 273] on span "業務提供報價單 / Pricing model(internal and External) 給 [PERSON_NAME]" at bounding box center [235, 267] width 303 height 12
click at [60, 291] on div at bounding box center [75, 292] width 54 height 14
click at [62, 291] on icon at bounding box center [66, 291] width 8 height 9
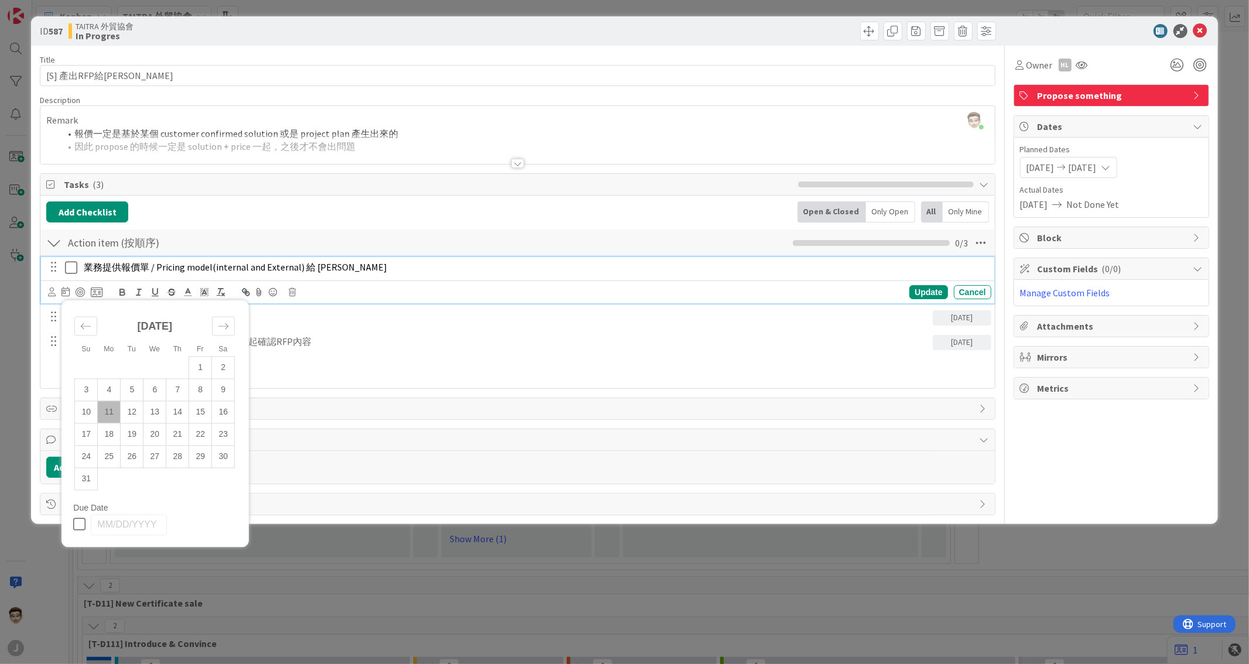
click at [111, 351] on td "11" at bounding box center [109, 412] width 23 height 22
type textarea "x"
type input "[DATE]"
click at [832, 294] on div "Update" at bounding box center [929, 292] width 38 height 14
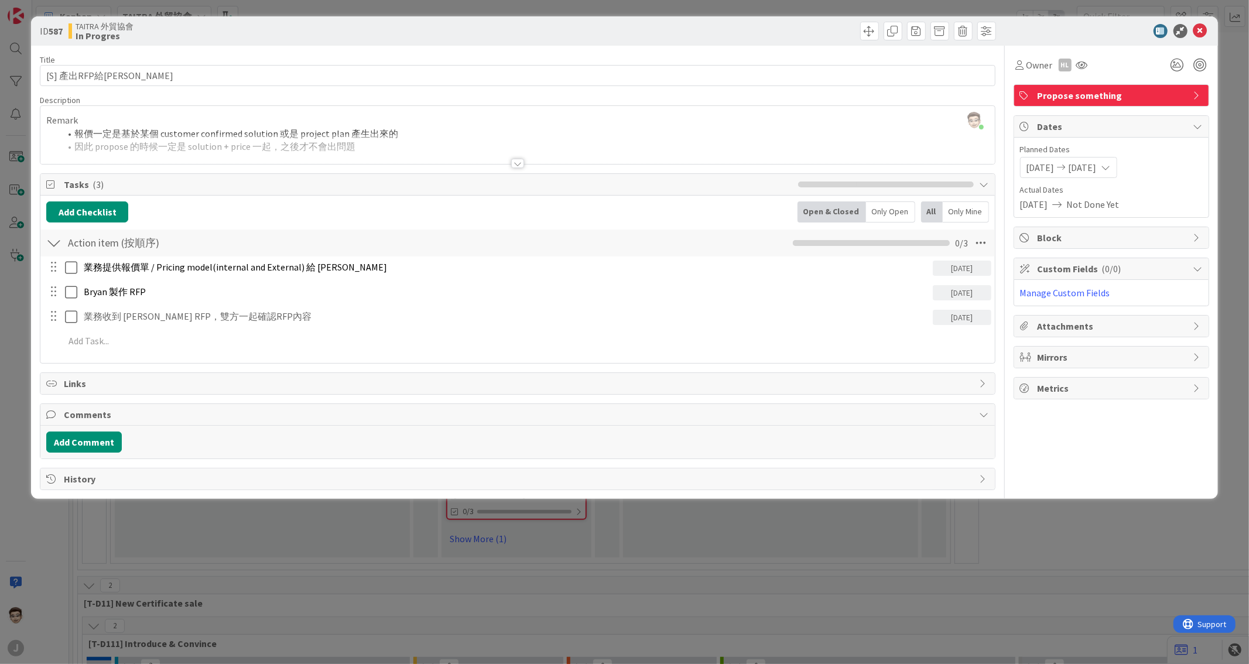
click at [832, 351] on div "Owner HL Propose something Dates Planned Dates [DATE] [DATE] Actual Dates [DATE…" at bounding box center [1112, 268] width 196 height 445
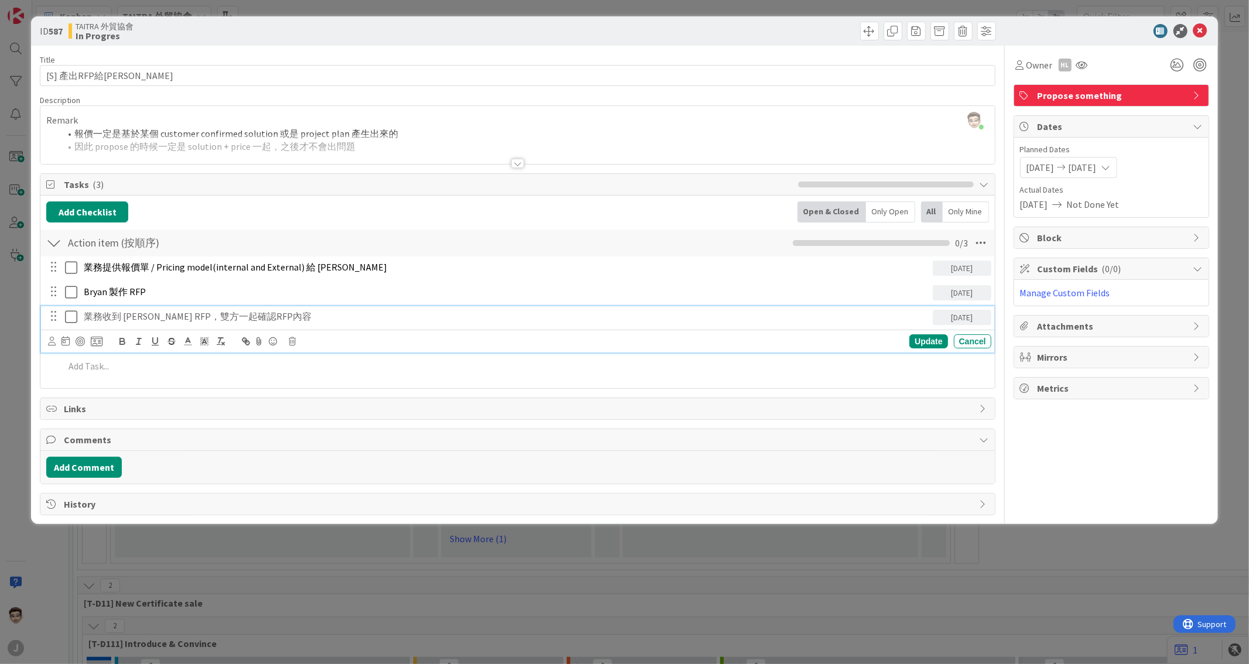
click at [275, 313] on p "業務收到 [PERSON_NAME] RFP，雙方一起確認RFP內容" at bounding box center [506, 316] width 845 height 13
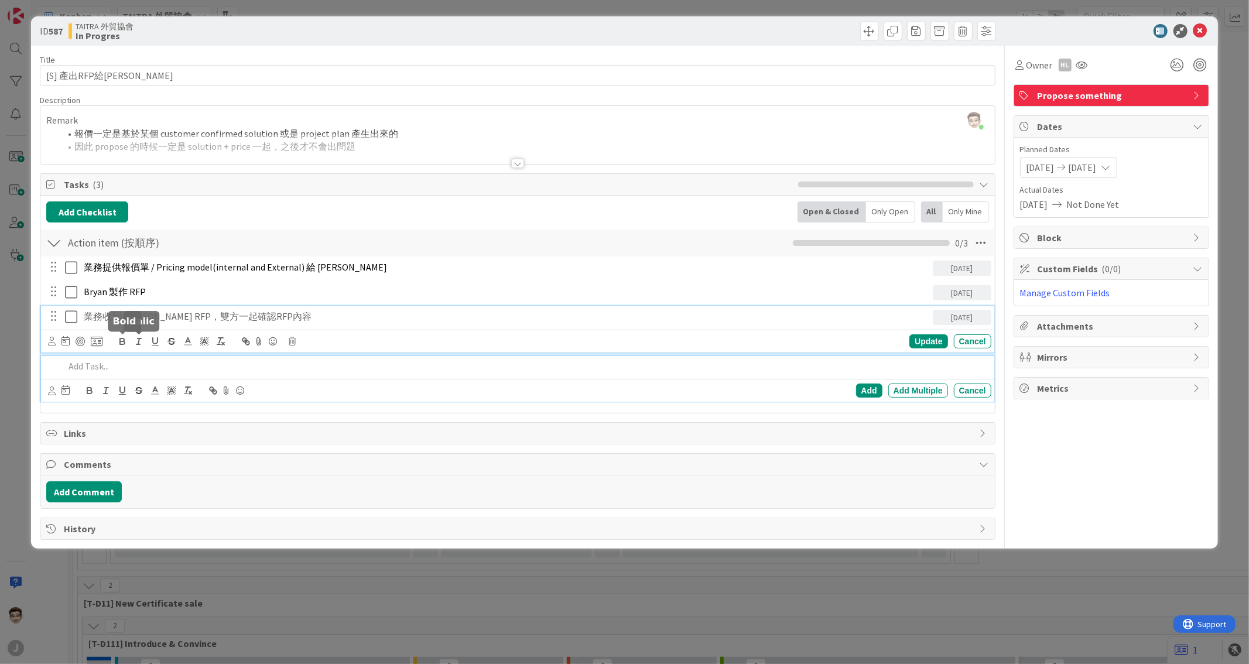
click at [104, 351] on div at bounding box center [525, 366] width 931 height 21
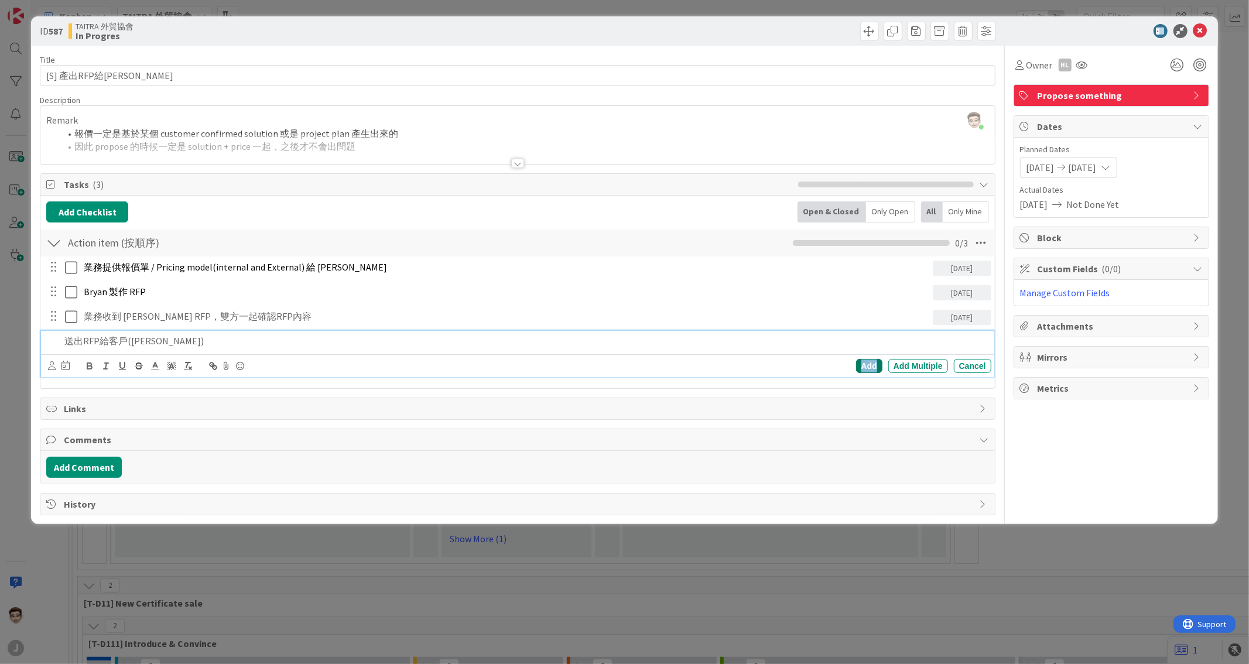
click at [832, 351] on div "Add" at bounding box center [869, 366] width 26 height 14
type textarea "x"
